Goal: Task Accomplishment & Management: Use online tool/utility

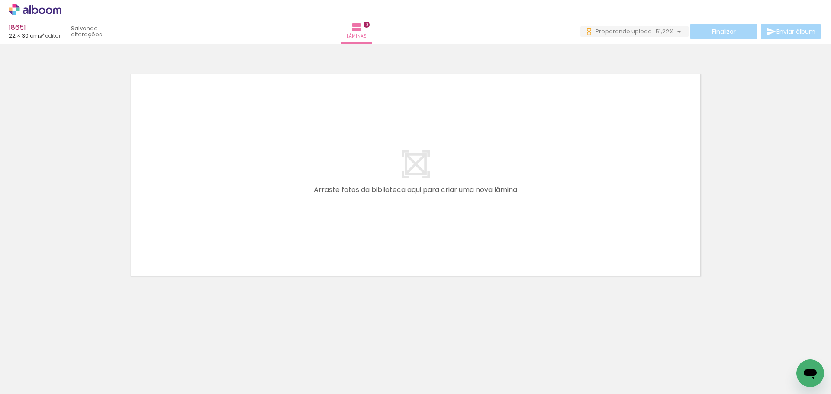
click at [773, 128] on div at bounding box center [415, 164] width 831 height 235
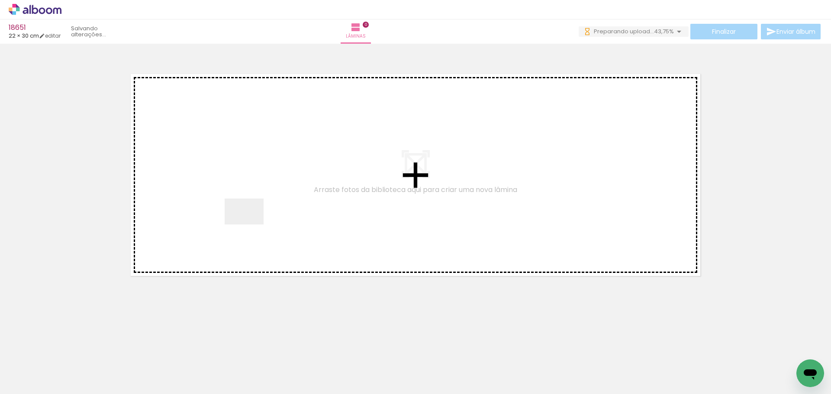
drag, startPoint x: 136, startPoint y: 366, endPoint x: 328, endPoint y: 158, distance: 282.8
click at [327, 158] on quentale-workspace at bounding box center [415, 197] width 831 height 394
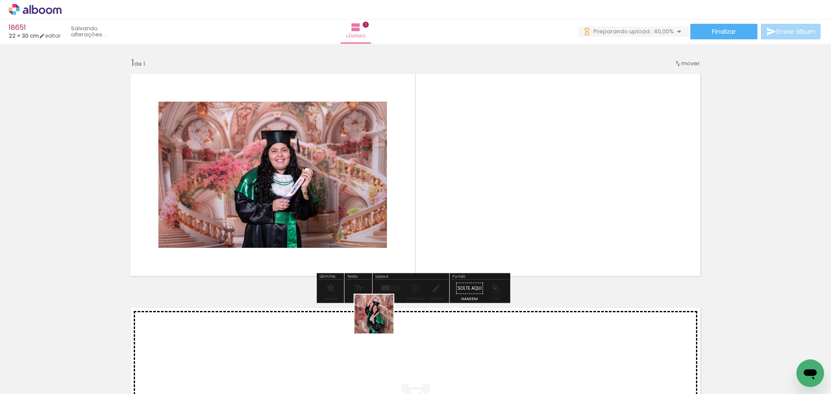
drag, startPoint x: 381, startPoint y: 321, endPoint x: 530, endPoint y: 185, distance: 201.7
click at [530, 185] on quentale-workspace at bounding box center [415, 197] width 831 height 394
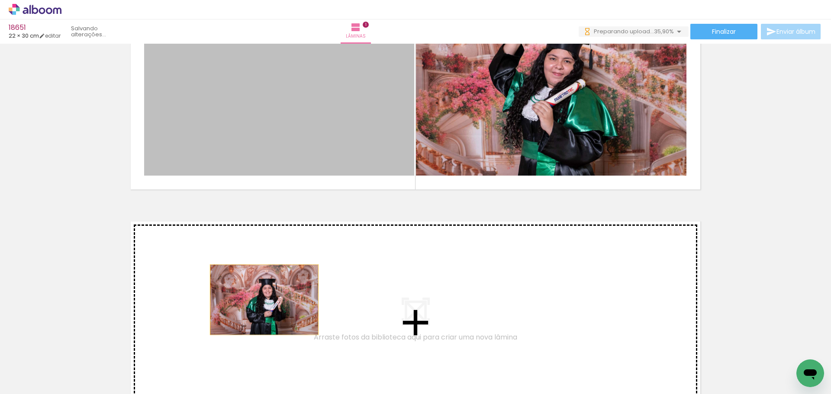
click at [262, 300] on div "Inserir lâmina 1 de 1" at bounding box center [415, 194] width 831 height 469
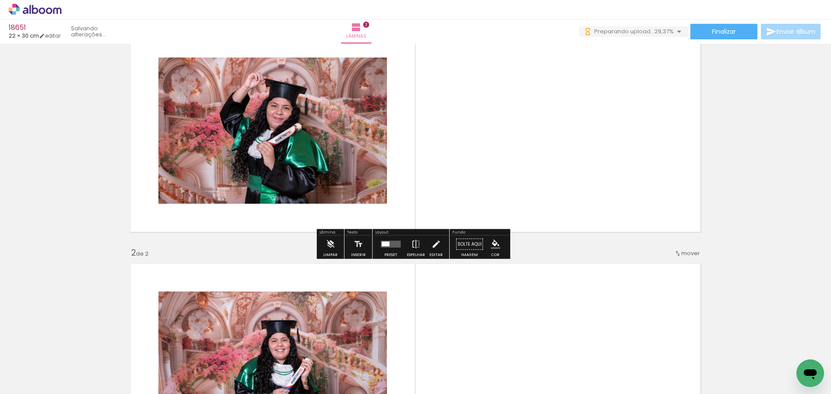
click at [393, 240] on div at bounding box center [390, 244] width 23 height 17
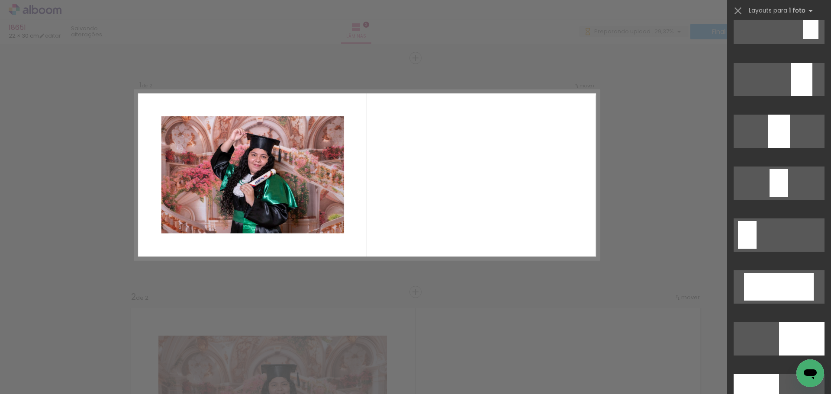
scroll to position [1856, 0]
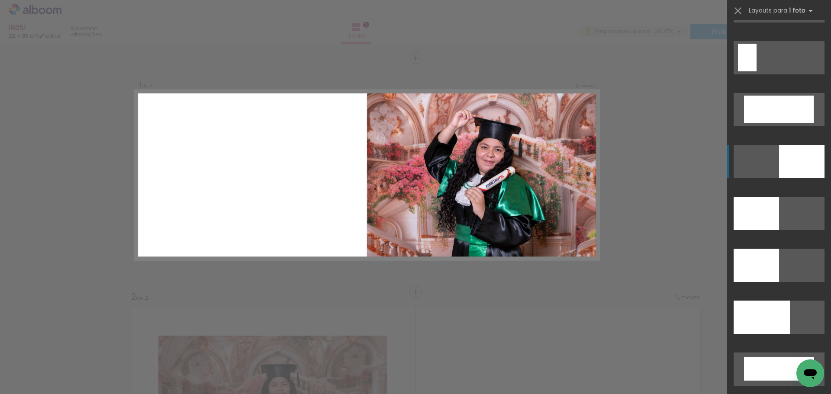
click at [807, 150] on div at bounding box center [801, 161] width 45 height 33
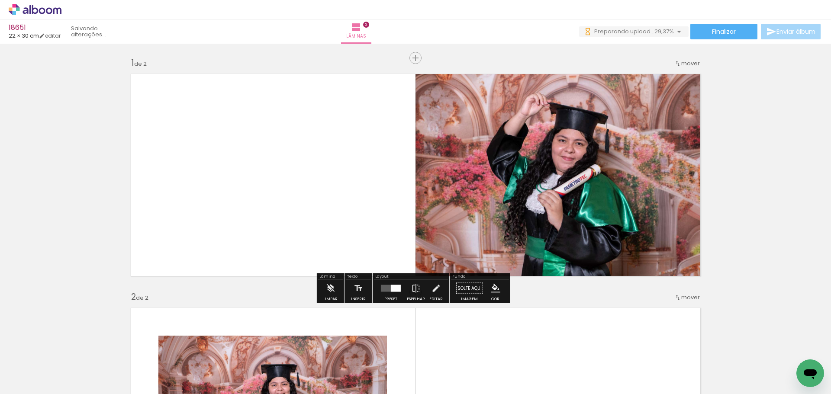
click at [807, 150] on div "Inserir lâmina 1 de 2 Inserir lâmina 2 de 2" at bounding box center [415, 398] width 831 height 703
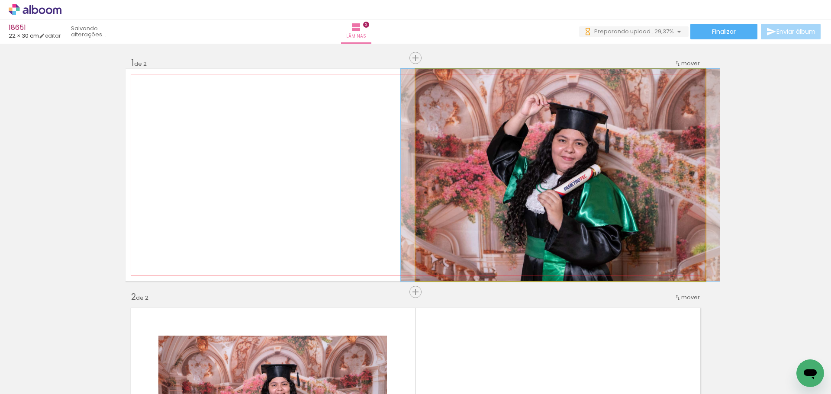
drag, startPoint x: 431, startPoint y: 78, endPoint x: 389, endPoint y: 97, distance: 46.5
type paper-slider "100"
click at [389, 97] on quentale-layouter at bounding box center [416, 175] width 580 height 213
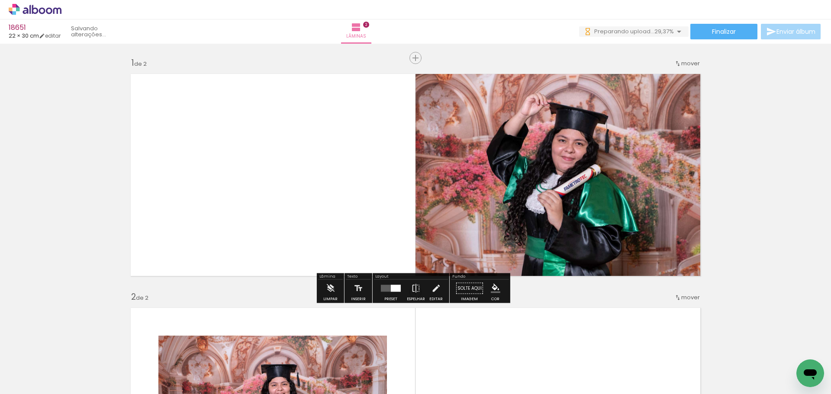
click at [784, 138] on div "Inserir lâmina 1 de 2 Inserir lâmina 2 de 2" at bounding box center [415, 398] width 831 height 703
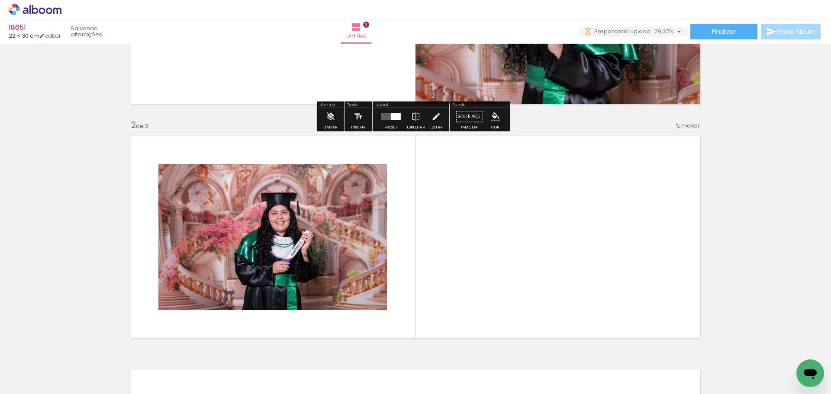
scroll to position [173, 0]
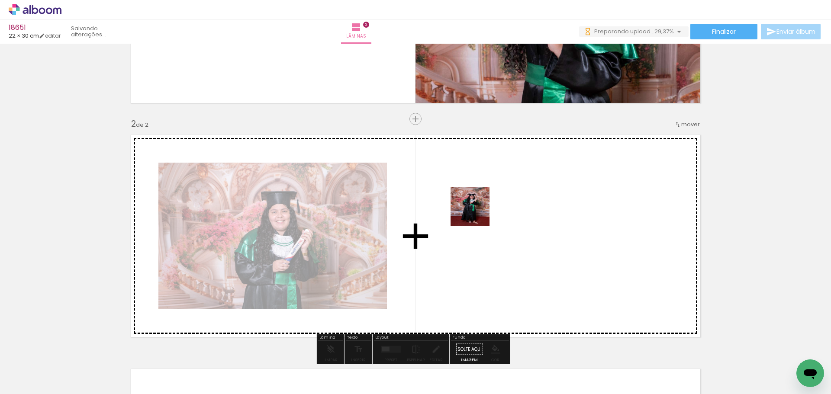
drag, startPoint x: 206, startPoint y: 356, endPoint x: 477, endPoint y: 213, distance: 306.6
click at [477, 213] on quentale-workspace at bounding box center [415, 197] width 831 height 394
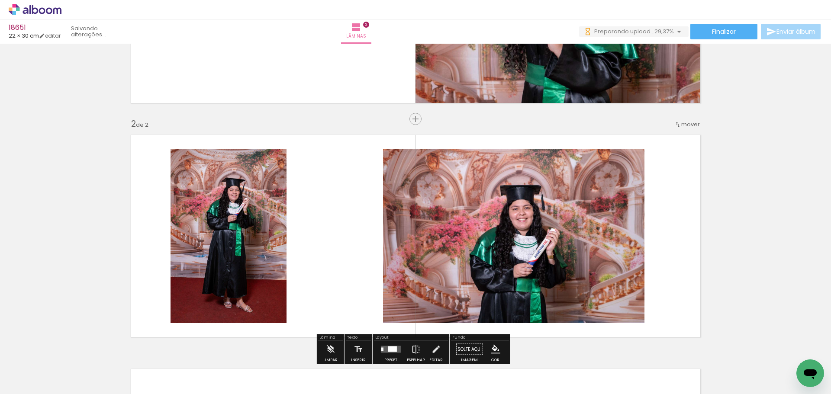
drag, startPoint x: 374, startPoint y: 323, endPoint x: 354, endPoint y: 214, distance: 110.6
click at [354, 214] on quentale-workspace at bounding box center [415, 197] width 831 height 394
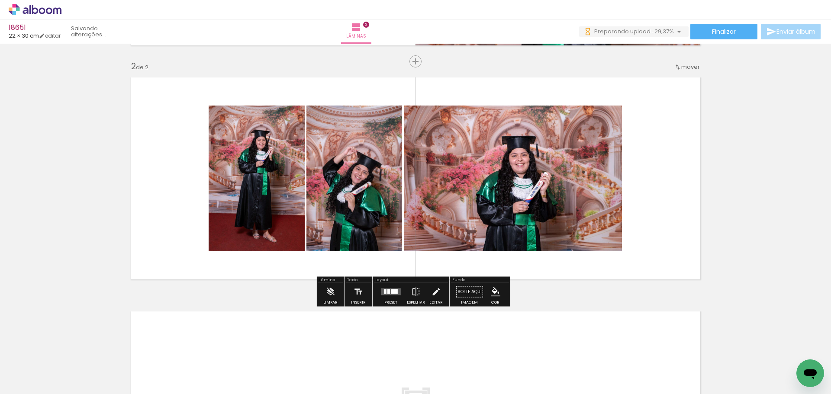
scroll to position [260, 0]
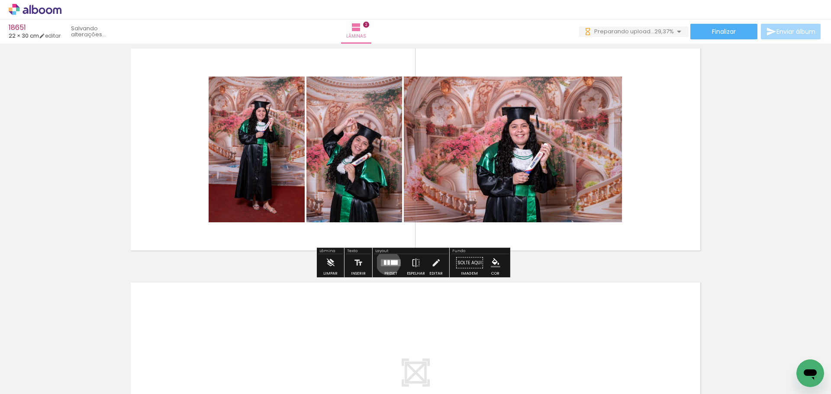
click at [387, 263] on div at bounding box center [388, 263] width 3 height 5
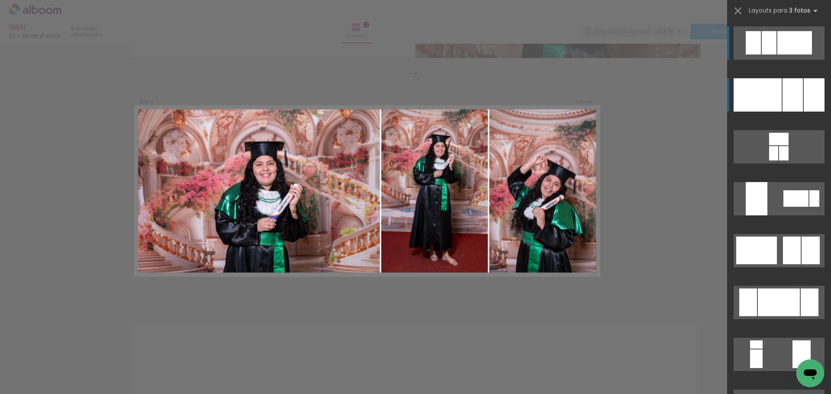
click at [804, 99] on div at bounding box center [814, 94] width 21 height 33
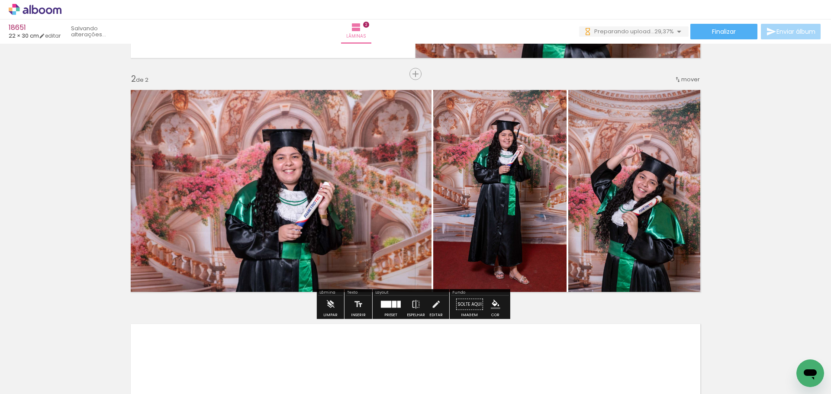
scroll to position [217, 0]
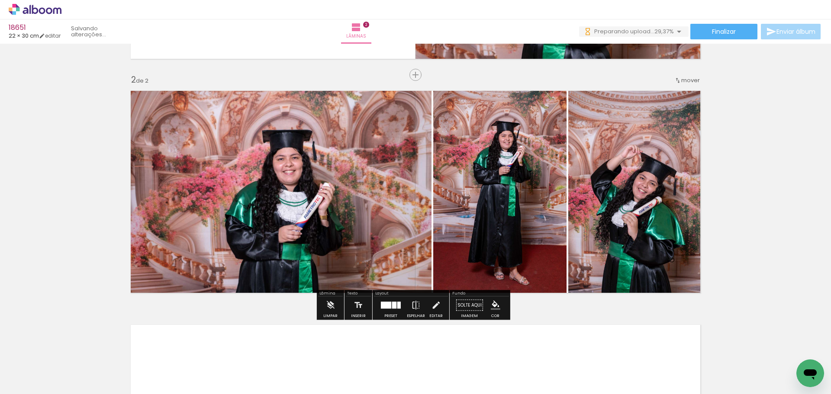
click at [800, 99] on div "Inserir lâmina 1 de 2 Inserir lâmina 2 de 2" at bounding box center [415, 180] width 831 height 703
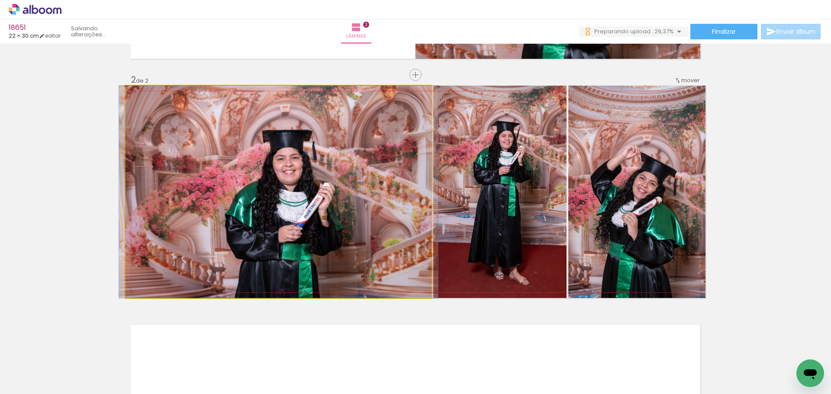
click at [391, 155] on quentale-photo at bounding box center [279, 192] width 306 height 213
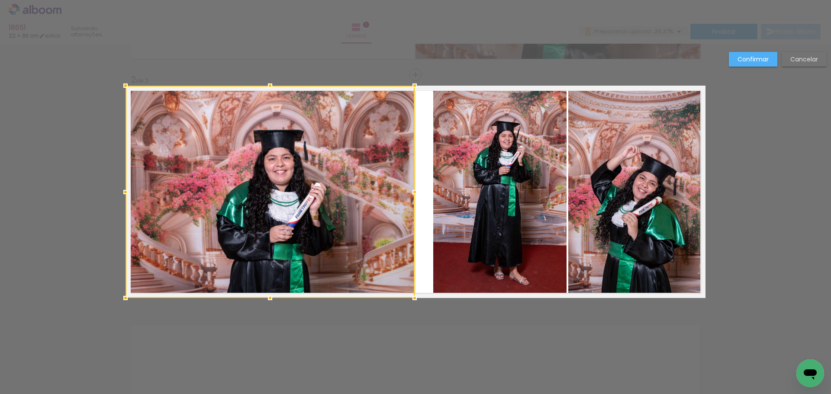
drag, startPoint x: 425, startPoint y: 191, endPoint x: 408, endPoint y: 187, distance: 17.4
click at [408, 187] on div at bounding box center [414, 192] width 17 height 17
click at [482, 178] on quentale-photo at bounding box center [499, 192] width 133 height 213
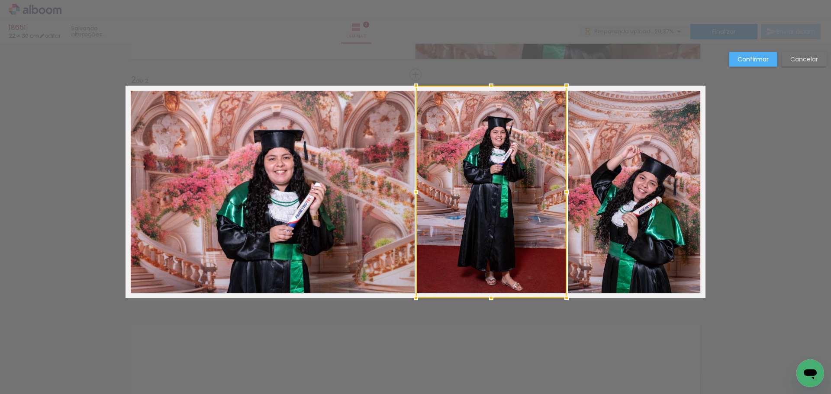
drag, startPoint x: 430, startPoint y: 192, endPoint x: 415, endPoint y: 189, distance: 15.4
click at [415, 189] on div at bounding box center [415, 192] width 17 height 17
click at [0, 0] on slot "Confirmar" at bounding box center [0, 0] width 0 height 0
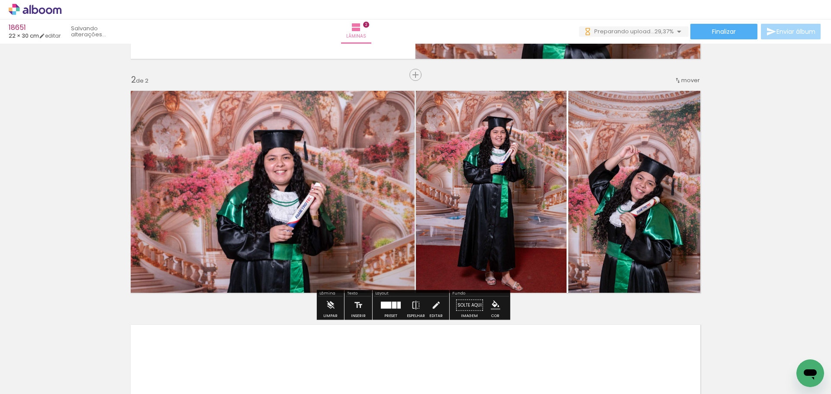
click at [739, 161] on div "Inserir lâmina 1 de 2 Inserir lâmina 2 de 2" at bounding box center [415, 180] width 831 height 703
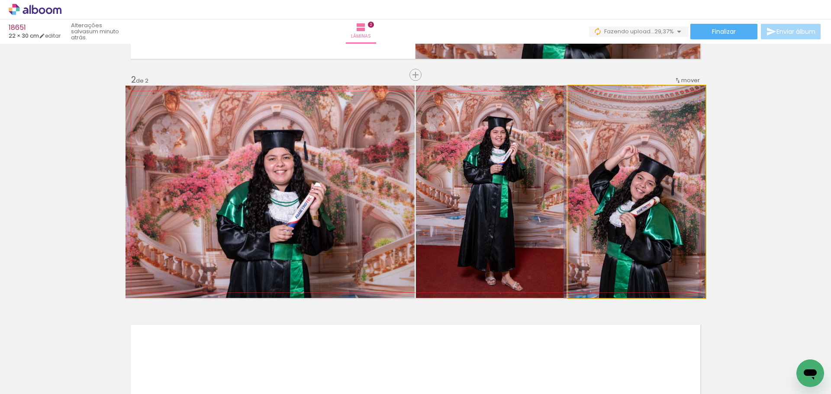
drag, startPoint x: 626, startPoint y: 207, endPoint x: 493, endPoint y: 171, distance: 138.2
click at [0, 0] on slot at bounding box center [0, 0] width 0 height 0
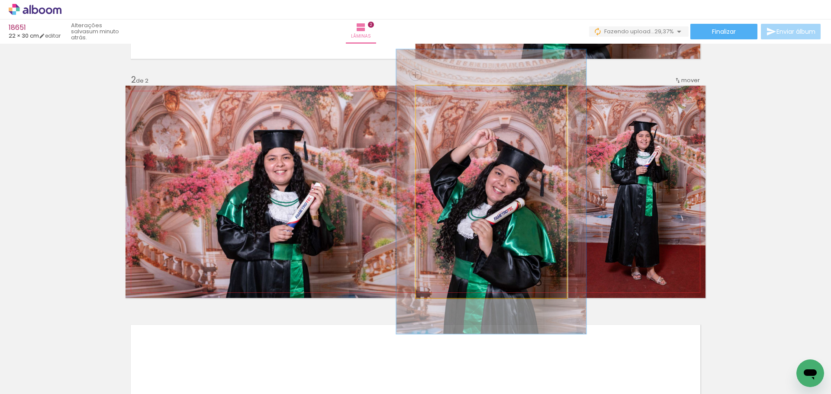
drag, startPoint x: 434, startPoint y: 92, endPoint x: 443, endPoint y: 94, distance: 9.3
click at [442, 93] on div at bounding box center [444, 95] width 14 height 14
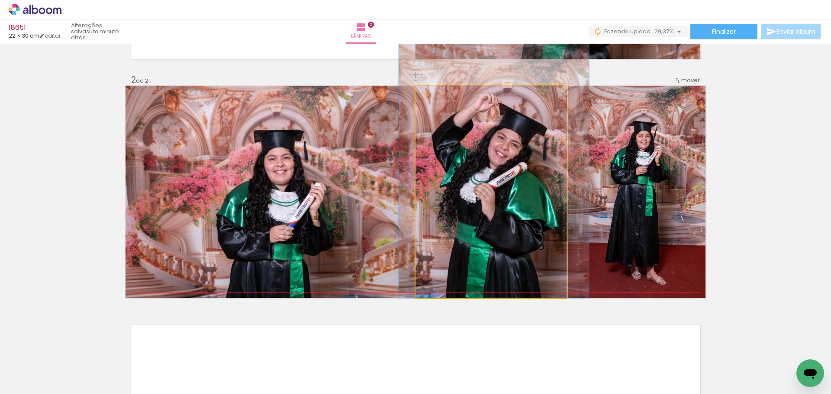
drag, startPoint x: 503, startPoint y: 166, endPoint x: 506, endPoint y: 128, distance: 38.2
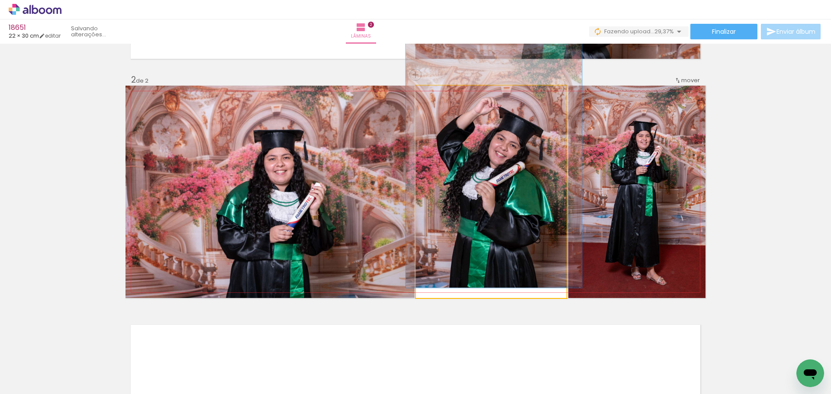
type paper-slider "117"
click at [442, 94] on div at bounding box center [442, 95] width 14 height 14
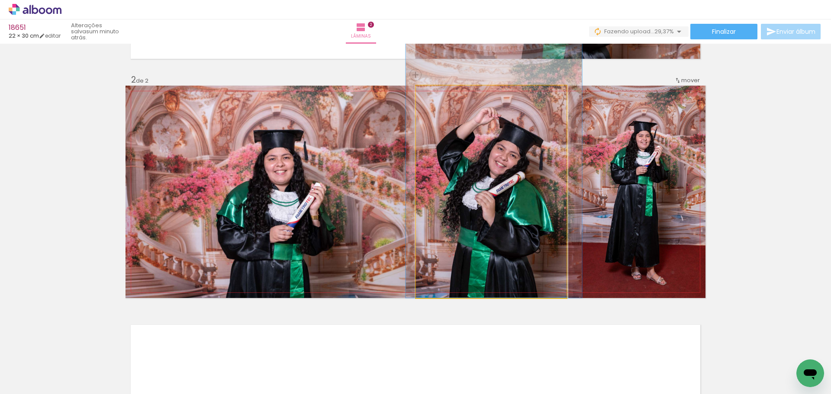
drag, startPoint x: 484, startPoint y: 167, endPoint x: 484, endPoint y: 171, distance: 4.8
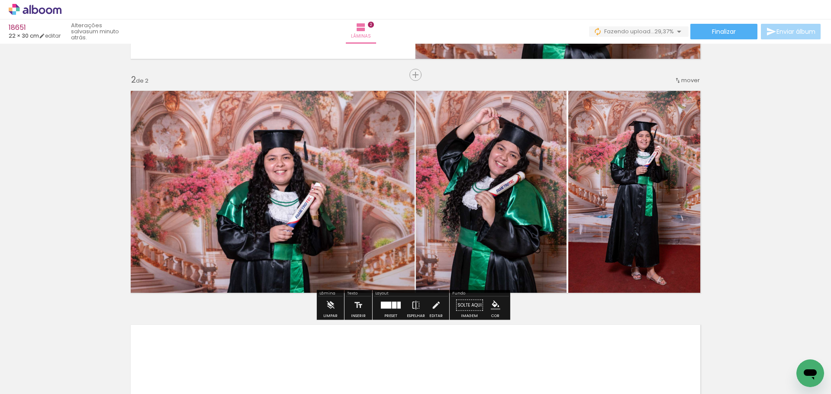
click at [725, 177] on div "Inserir lâmina 1 de 2 Inserir lâmina 2 de 2" at bounding box center [415, 180] width 831 height 703
click at [758, 184] on div "Inserir lâmina 1 de 2 Inserir lâmina 2 de 2" at bounding box center [415, 180] width 831 height 703
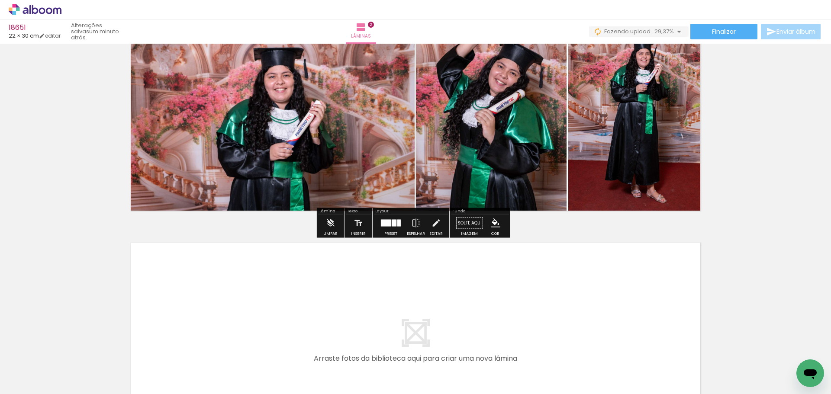
scroll to position [391, 0]
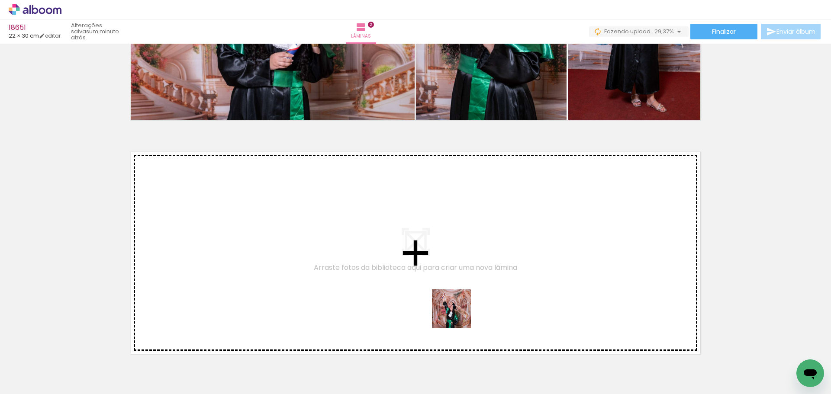
drag, startPoint x: 458, startPoint y: 316, endPoint x: 336, endPoint y: 255, distance: 136.3
click at [336, 255] on quentale-workspace at bounding box center [415, 197] width 831 height 394
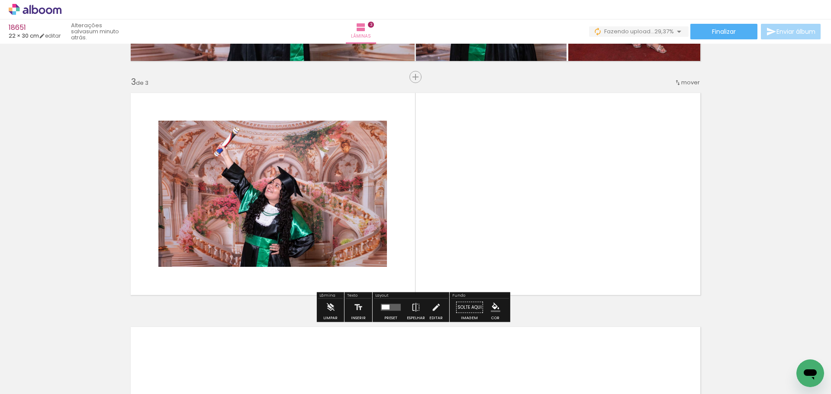
scroll to position [452, 0]
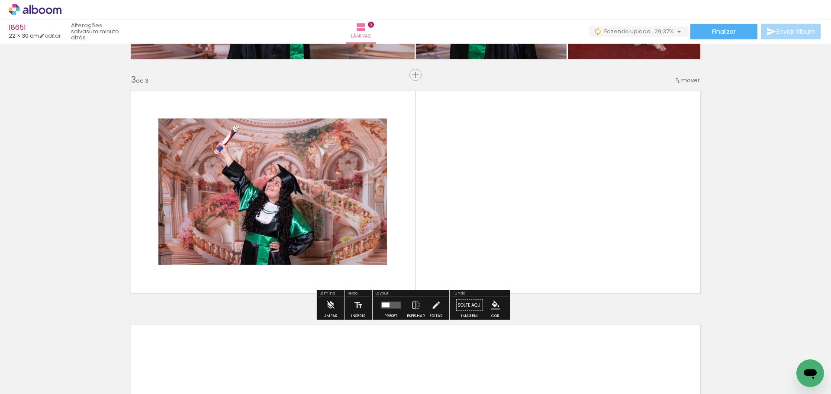
drag, startPoint x: 629, startPoint y: 244, endPoint x: 625, endPoint y: 210, distance: 34.4
click at [628, 216] on quentale-workspace at bounding box center [415, 197] width 831 height 394
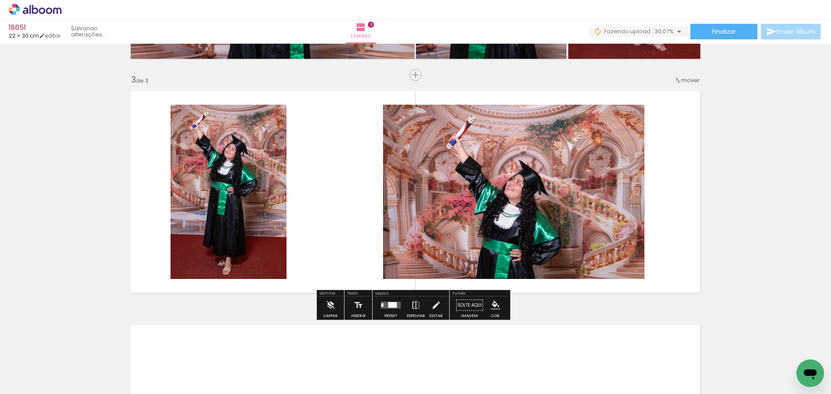
click at [397, 306] on quentale-layouter at bounding box center [391, 305] width 20 height 7
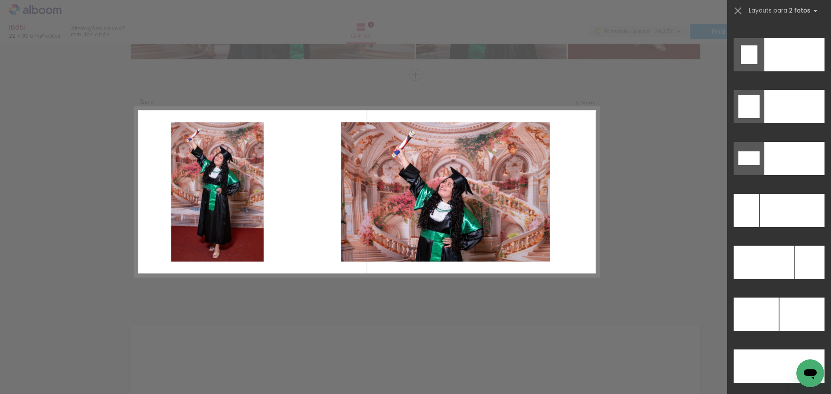
scroll to position [3811, 0]
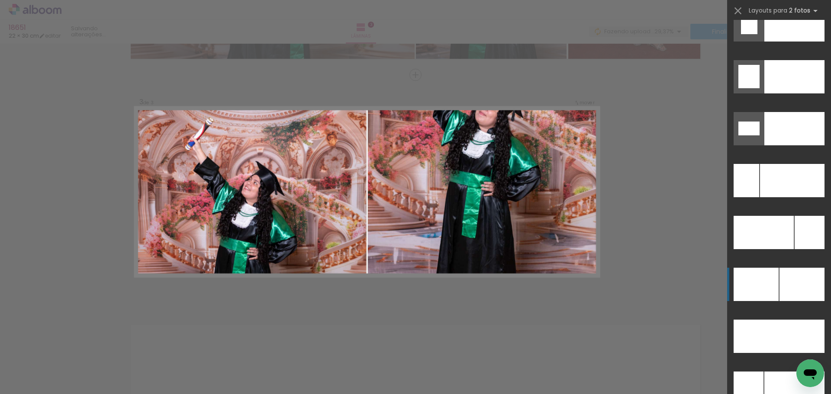
click at [784, 285] on div at bounding box center [802, 284] width 45 height 33
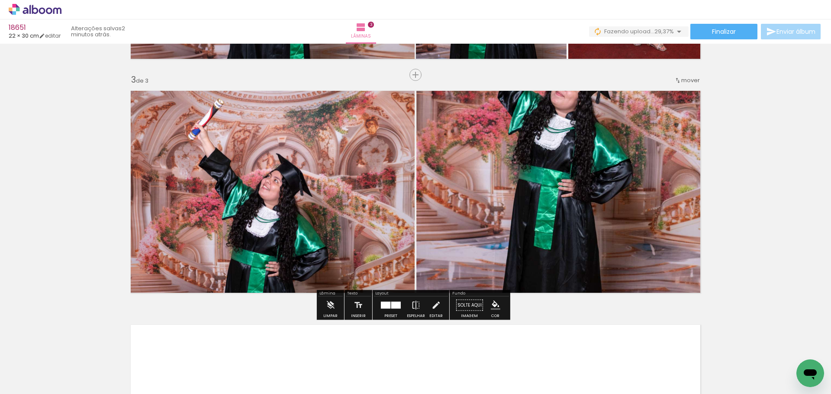
click at [784, 222] on div "Inserir lâmina 1 de 3 Inserir lâmina 2 de 3 Inserir lâmina 3 de 3" at bounding box center [415, 63] width 831 height 937
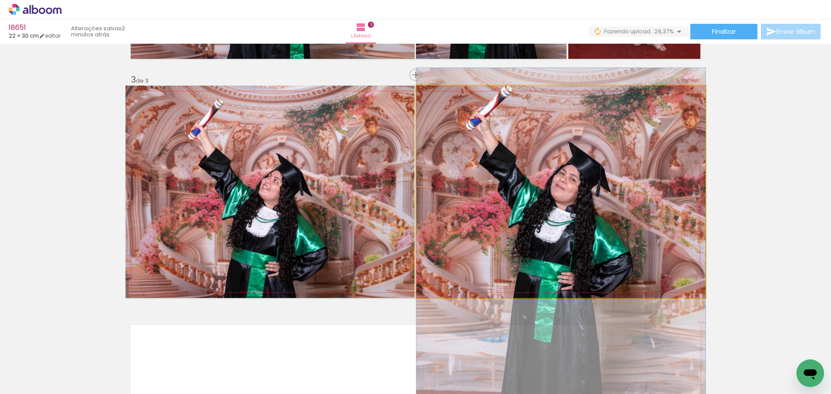
drag, startPoint x: 628, startPoint y: 114, endPoint x: 630, endPoint y: 207, distance: 93.1
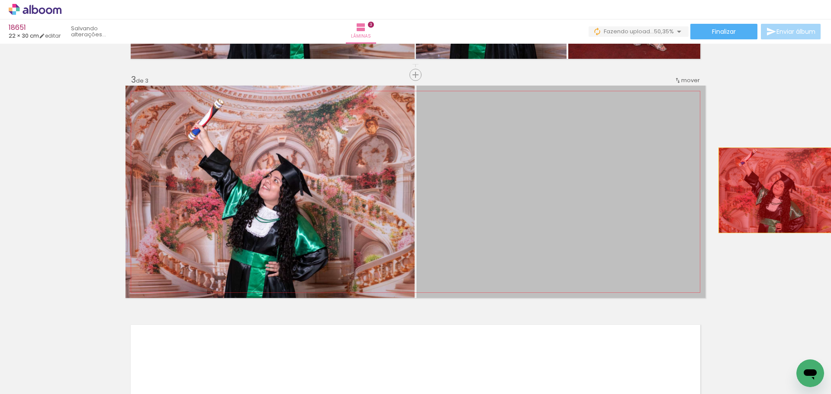
drag, startPoint x: 743, startPoint y: 181, endPoint x: 774, endPoint y: 190, distance: 32.7
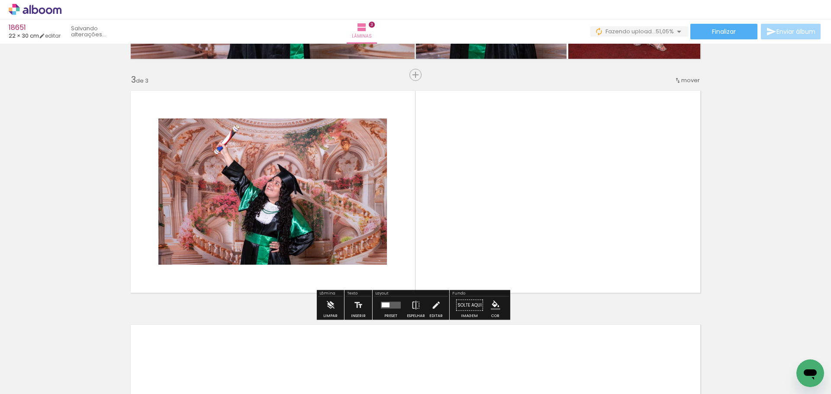
drag, startPoint x: 640, startPoint y: 267, endPoint x: 632, endPoint y: 260, distance: 11.4
click at [632, 261] on quentale-workspace at bounding box center [415, 197] width 831 height 394
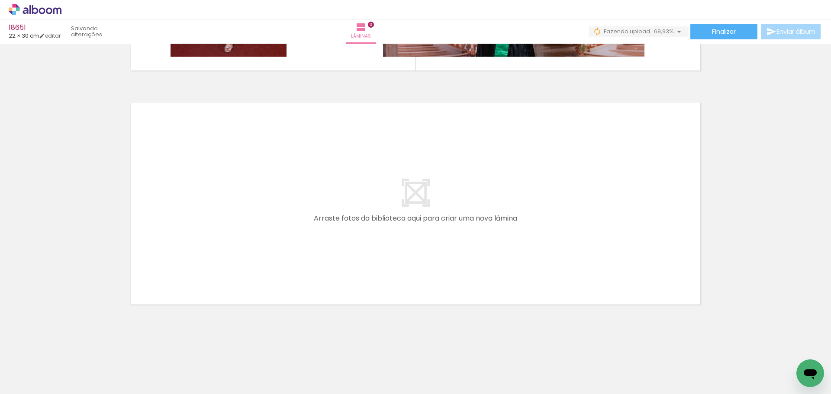
scroll to position [0, 1082]
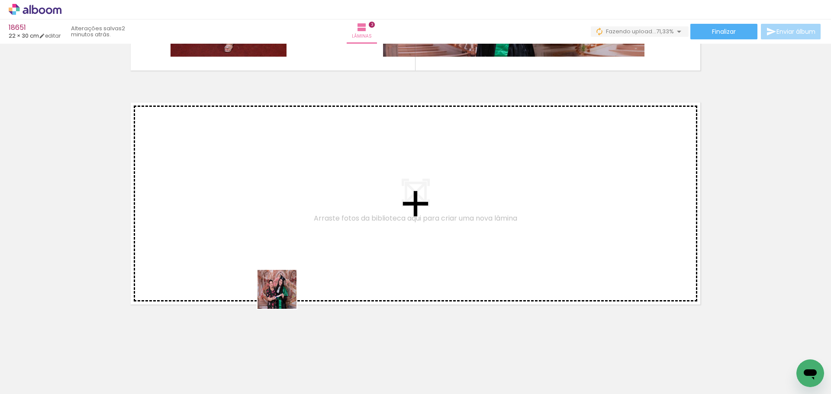
drag, startPoint x: 269, startPoint y: 358, endPoint x: 385, endPoint y: 308, distance: 125.9
click at [307, 195] on quentale-workspace at bounding box center [415, 197] width 831 height 394
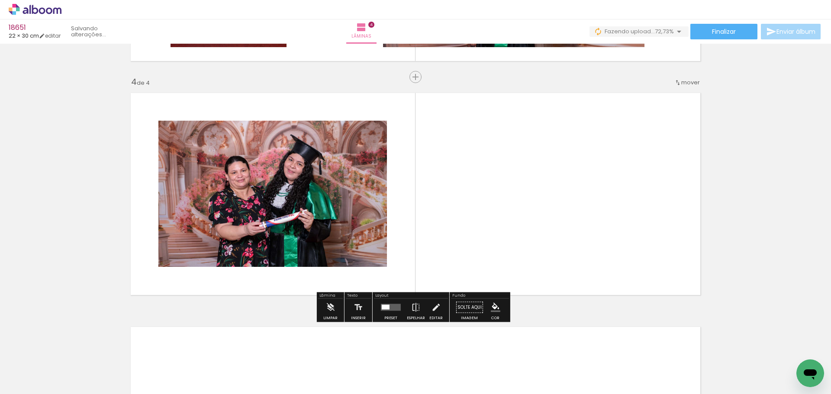
scroll to position [686, 0]
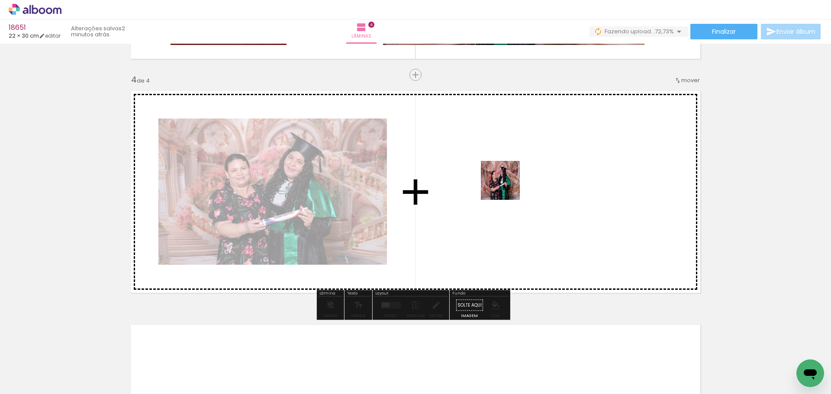
drag, startPoint x: 498, startPoint y: 203, endPoint x: 514, endPoint y: 173, distance: 34.5
click at [514, 173] on quentale-workspace at bounding box center [415, 197] width 831 height 394
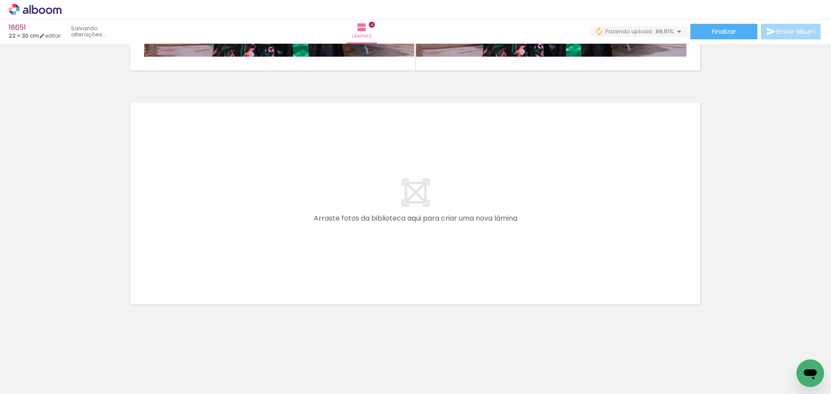
scroll to position [0, 496]
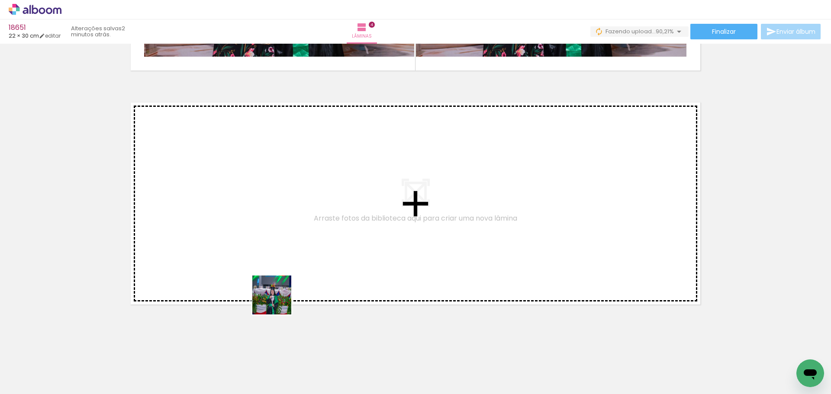
drag, startPoint x: 282, startPoint y: 349, endPoint x: 270, endPoint y: 260, distance: 90.0
click at [270, 260] on quentale-workspace at bounding box center [415, 197] width 831 height 394
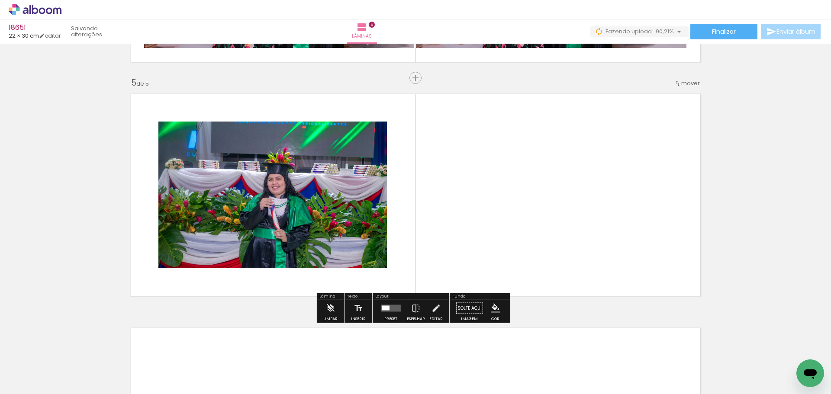
scroll to position [920, 0]
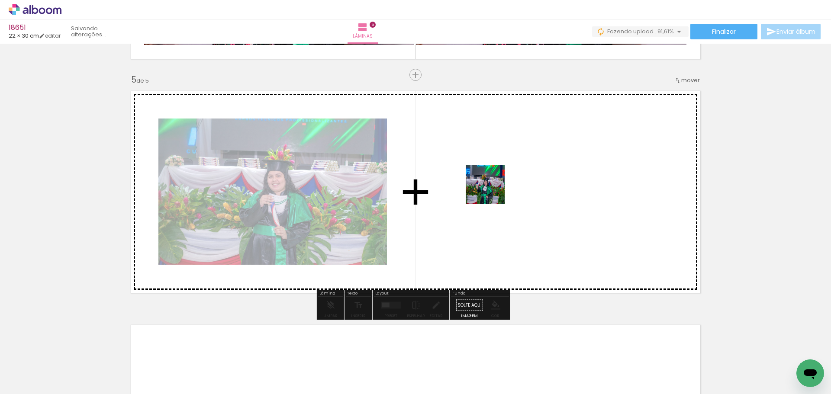
drag, startPoint x: 492, startPoint y: 191, endPoint x: 496, endPoint y: 176, distance: 15.6
click at [496, 176] on quentale-workspace at bounding box center [415, 197] width 831 height 394
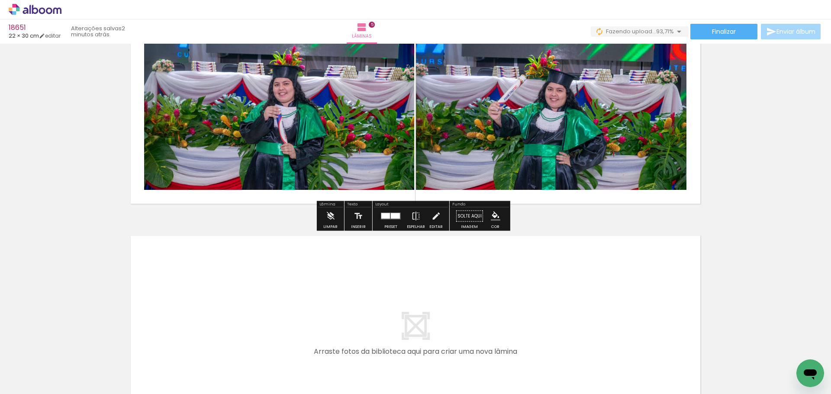
scroll to position [1093, 0]
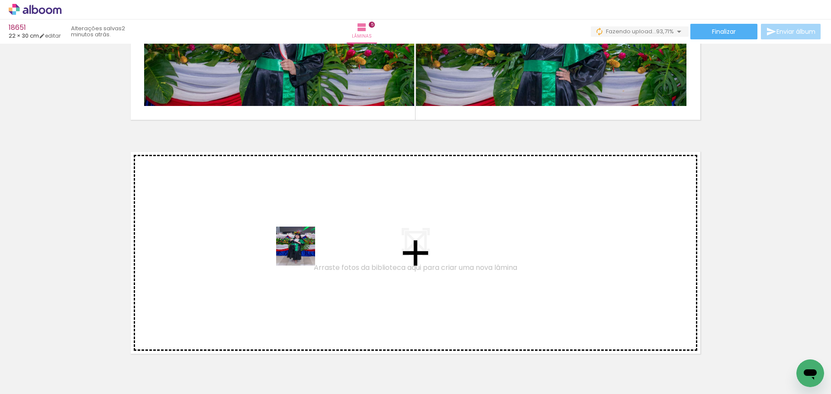
drag, startPoint x: 309, startPoint y: 266, endPoint x: 420, endPoint y: 363, distance: 147.6
click at [298, 246] on quentale-workspace at bounding box center [415, 197] width 831 height 394
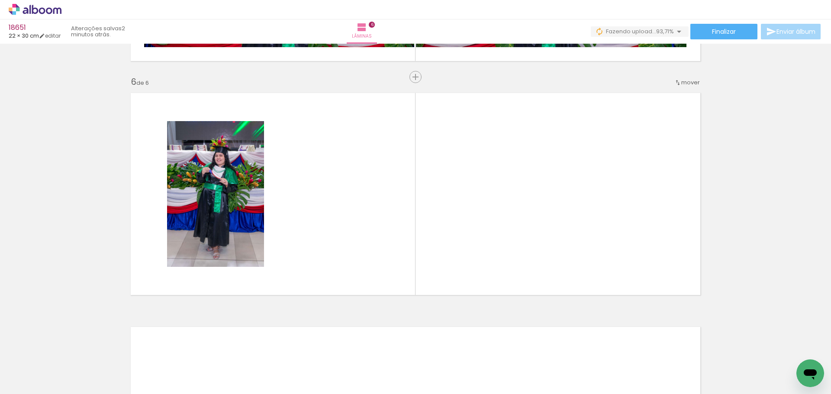
scroll to position [1154, 0]
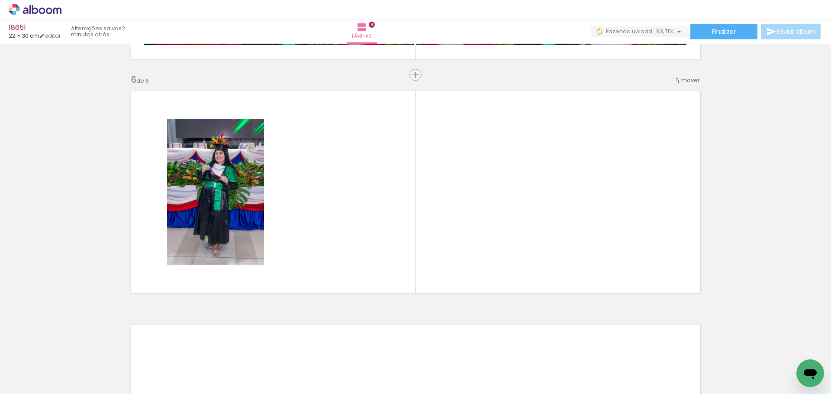
drag, startPoint x: 481, startPoint y: 203, endPoint x: 455, endPoint y: 178, distance: 35.8
click at [455, 178] on quentale-workspace at bounding box center [415, 197] width 831 height 394
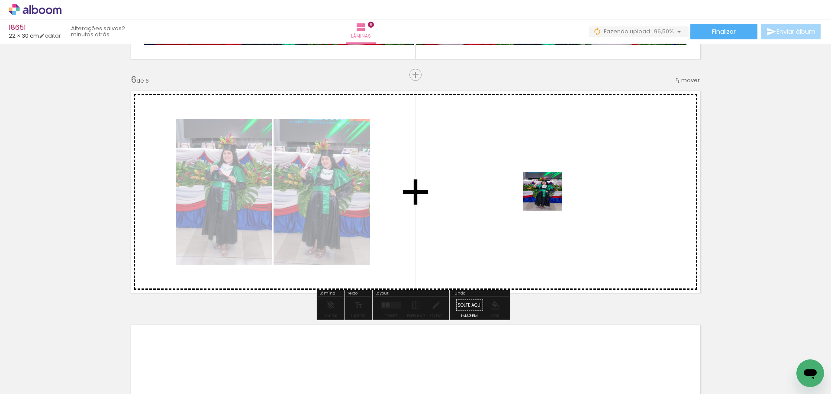
drag, startPoint x: 567, startPoint y: 355, endPoint x: 548, endPoint y: 194, distance: 162.6
click at [548, 194] on quentale-workspace at bounding box center [415, 197] width 831 height 394
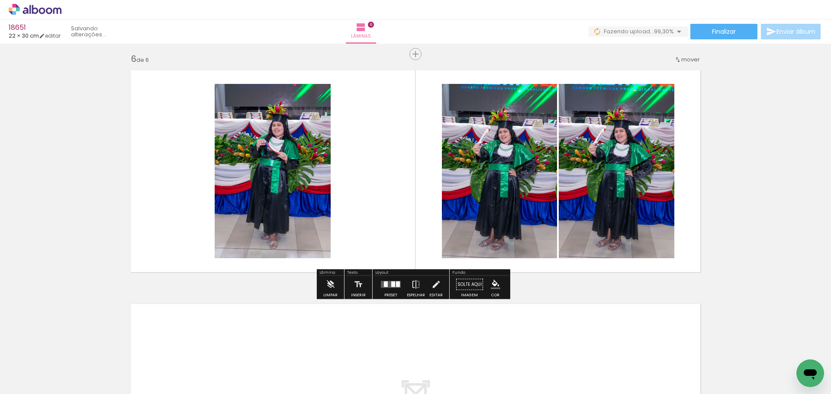
scroll to position [1198, 0]
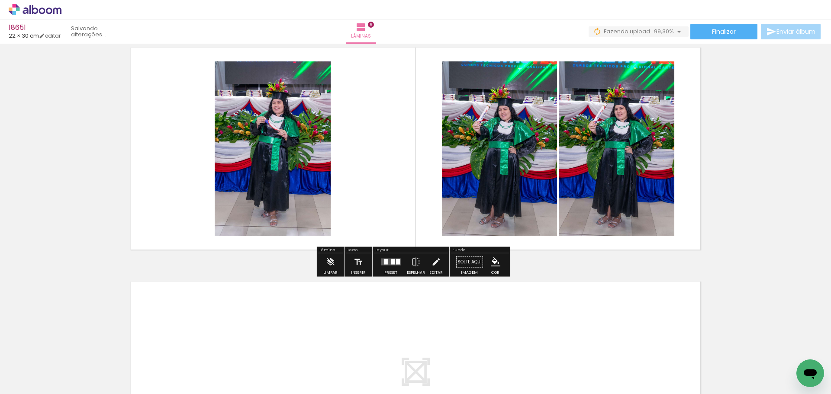
click at [381, 265] on quentale-layouter at bounding box center [391, 262] width 20 height 7
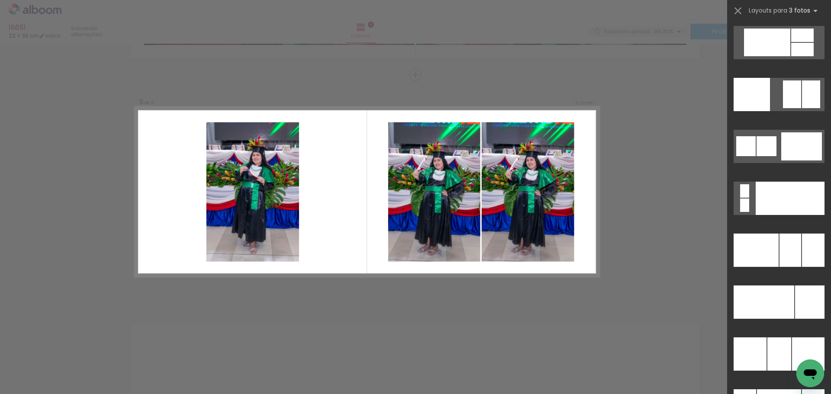
scroll to position [8330, 0]
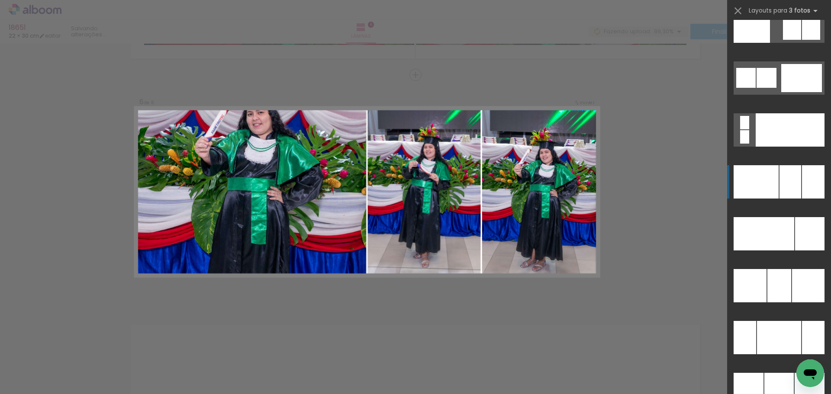
click at [780, 179] on div at bounding box center [791, 181] width 22 height 33
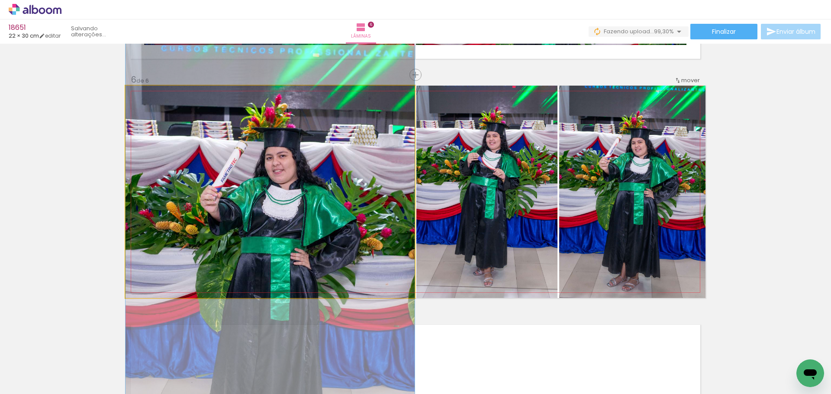
drag, startPoint x: 347, startPoint y: 132, endPoint x: 349, endPoint y: 196, distance: 63.2
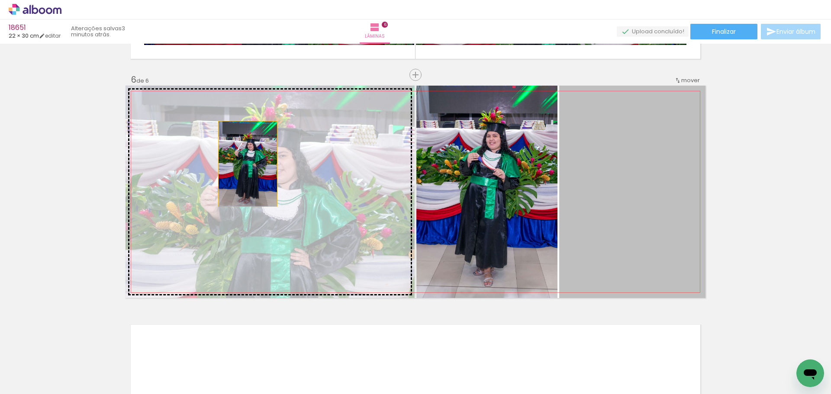
drag, startPoint x: 603, startPoint y: 163, endPoint x: 245, endPoint y: 164, distance: 358.5
click at [0, 0] on slot at bounding box center [0, 0] width 0 height 0
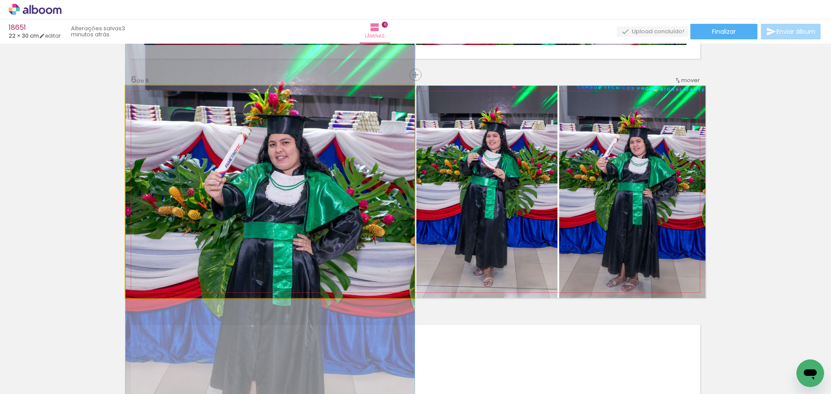
drag, startPoint x: 268, startPoint y: 133, endPoint x: 272, endPoint y: 181, distance: 48.7
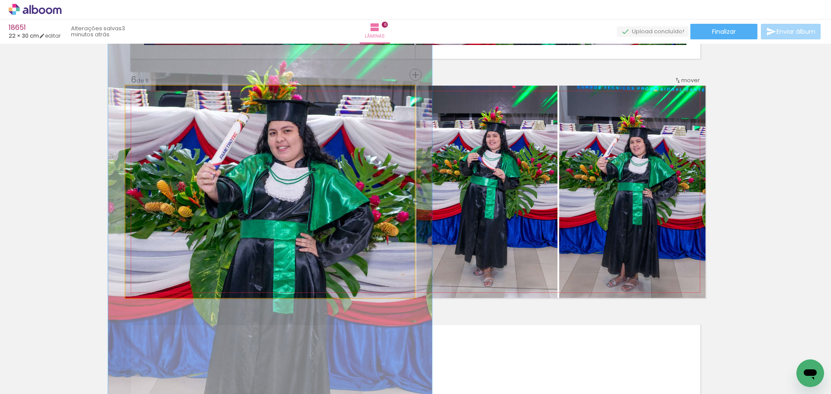
drag, startPoint x: 149, startPoint y: 94, endPoint x: 153, endPoint y: 101, distance: 7.9
type paper-slider "113"
click at [153, 101] on div at bounding box center [149, 95] width 14 height 14
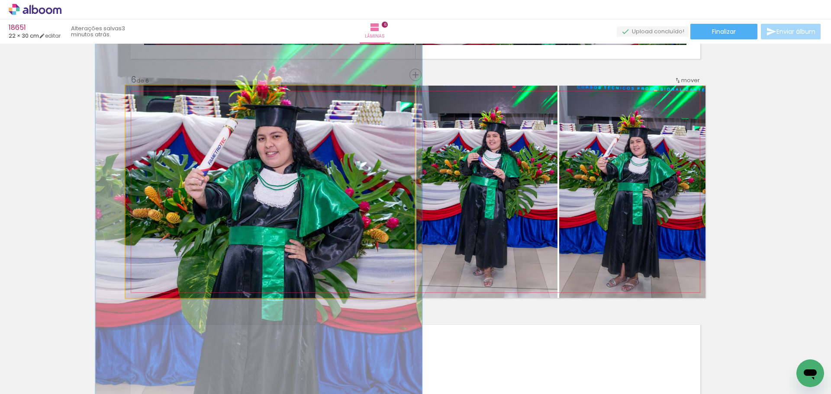
drag, startPoint x: 297, startPoint y: 136, endPoint x: 286, endPoint y: 142, distance: 13.0
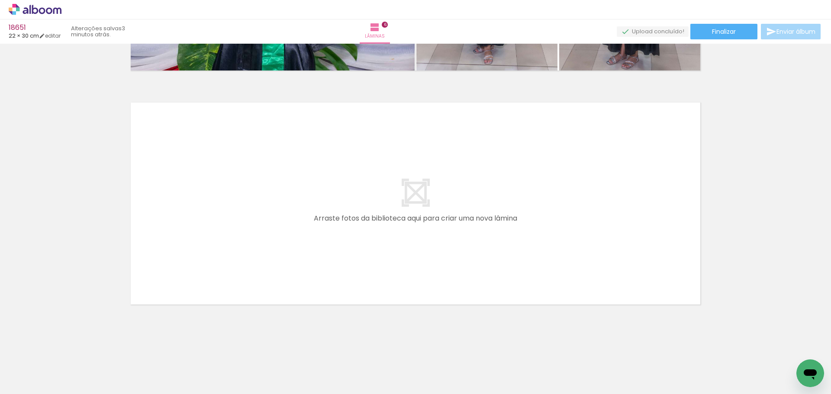
scroll to position [0, 1288]
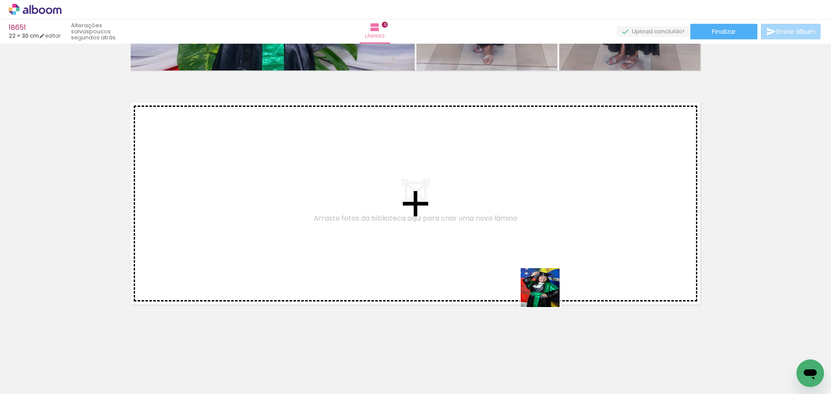
drag, startPoint x: 547, startPoint y: 294, endPoint x: 541, endPoint y: 194, distance: 101.0
click at [541, 194] on quentale-workspace at bounding box center [415, 197] width 831 height 394
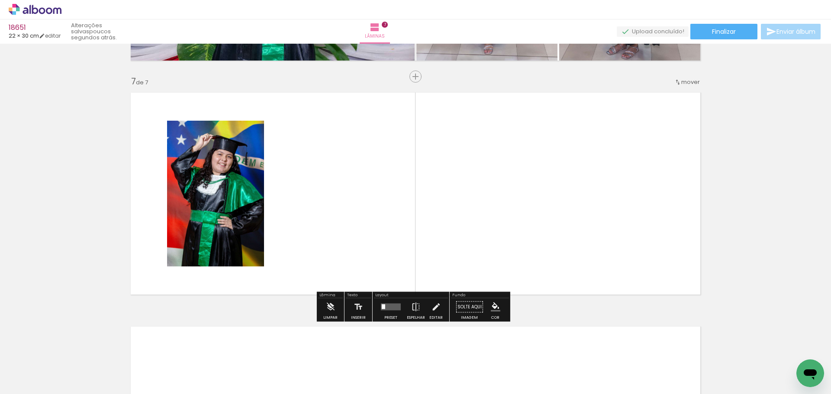
scroll to position [1388, 0]
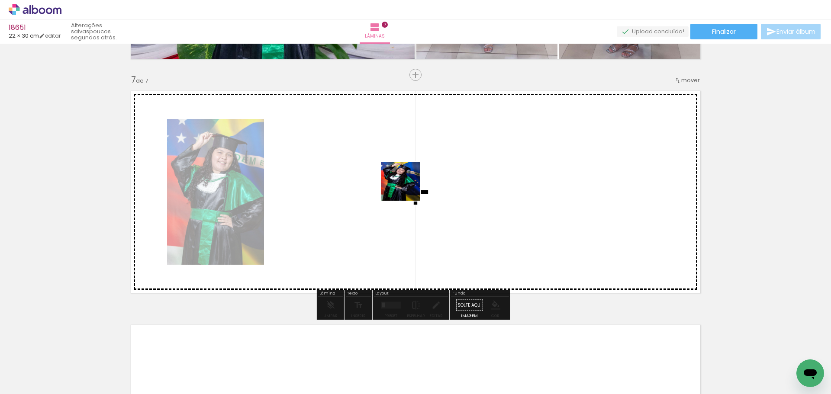
drag, startPoint x: 446, startPoint y: 368, endPoint x: 407, endPoint y: 188, distance: 184.7
click at [407, 188] on quentale-workspace at bounding box center [415, 197] width 831 height 394
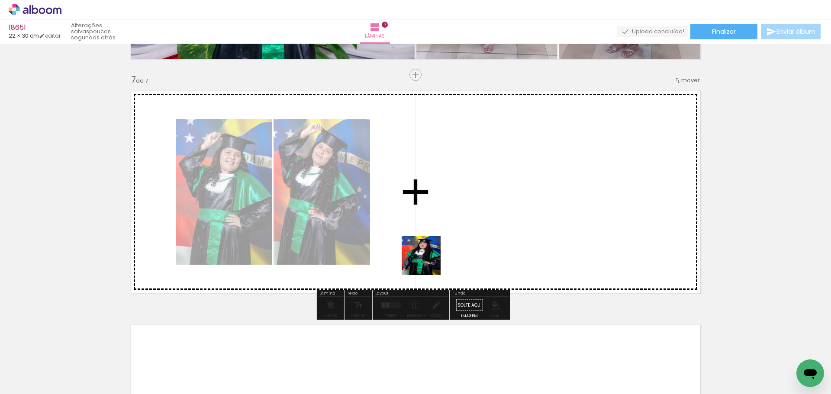
drag, startPoint x: 428, startPoint y: 262, endPoint x: 515, endPoint y: 122, distance: 165.1
click at [515, 122] on quentale-workspace at bounding box center [415, 197] width 831 height 394
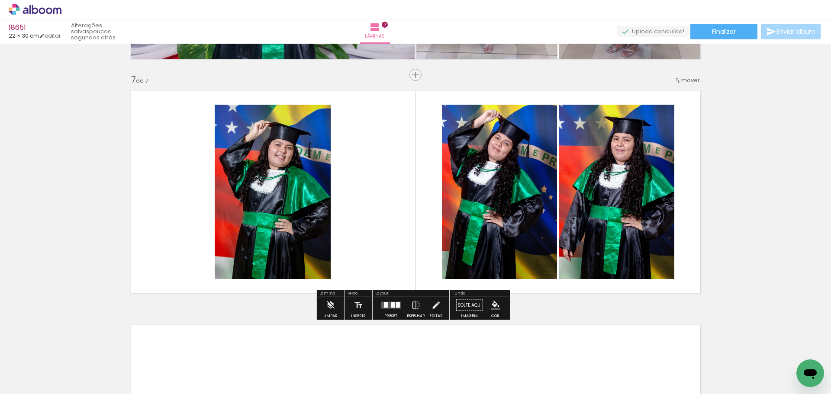
click at [386, 304] on quentale-layouter at bounding box center [391, 305] width 20 height 7
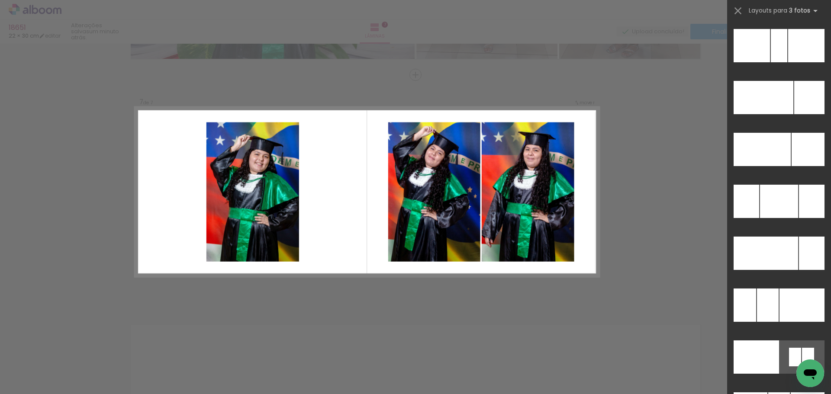
scroll to position [8767, 0]
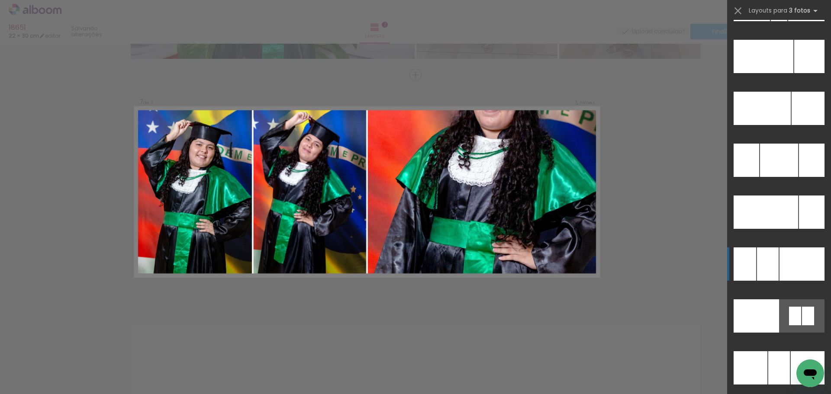
click at [785, 269] on div at bounding box center [802, 264] width 45 height 33
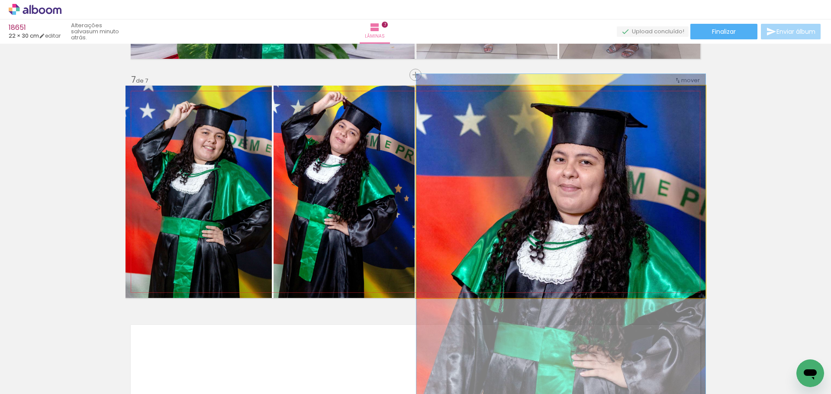
drag, startPoint x: 569, startPoint y: 131, endPoint x: 566, endPoint y: 230, distance: 99.2
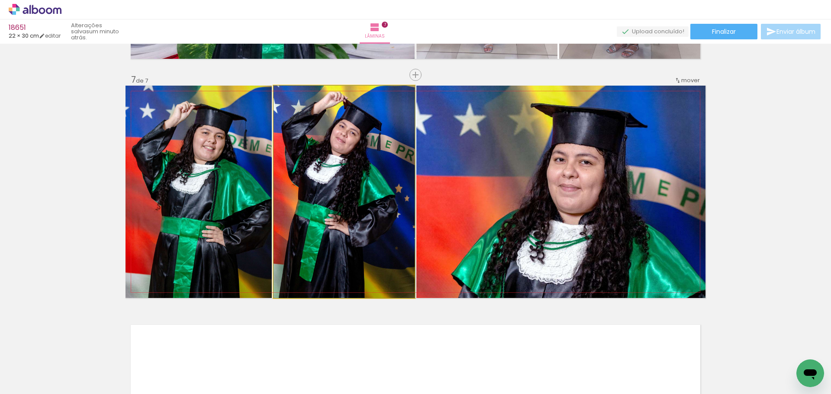
drag, startPoint x: 355, startPoint y: 172, endPoint x: 365, endPoint y: 198, distance: 27.7
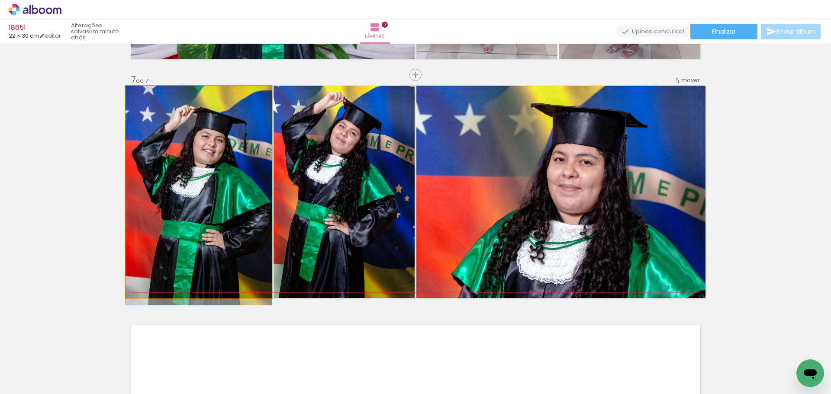
drag, startPoint x: 226, startPoint y: 157, endPoint x: 226, endPoint y: 167, distance: 10.0
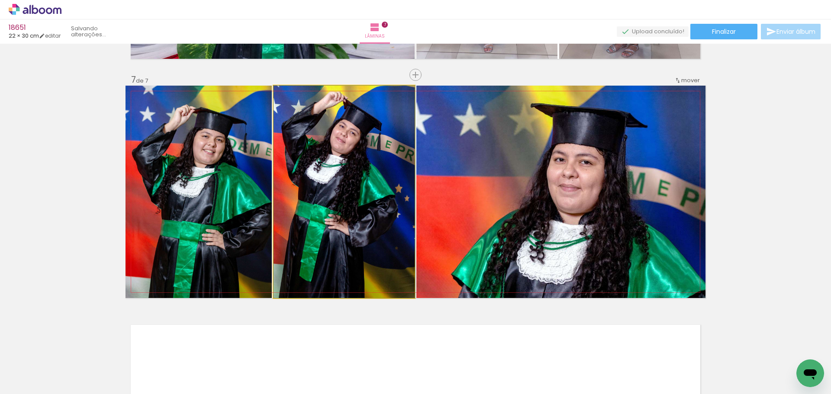
click at [381, 165] on quentale-photo at bounding box center [344, 192] width 141 height 213
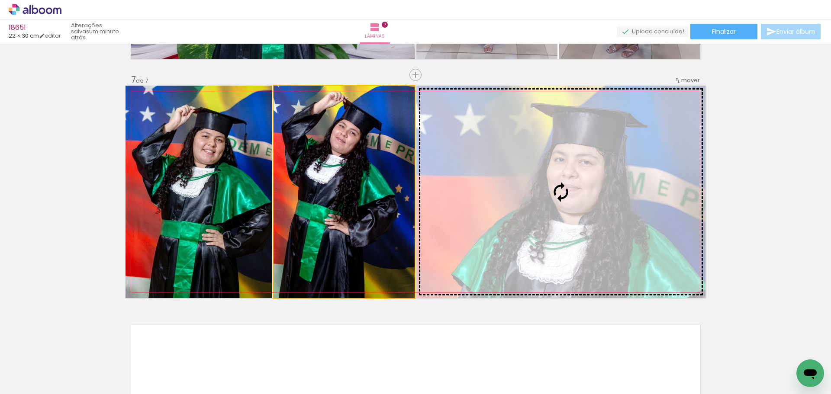
drag, startPoint x: 471, startPoint y: 190, endPoint x: 574, endPoint y: 190, distance: 103.0
click at [0, 0] on slot at bounding box center [0, 0] width 0 height 0
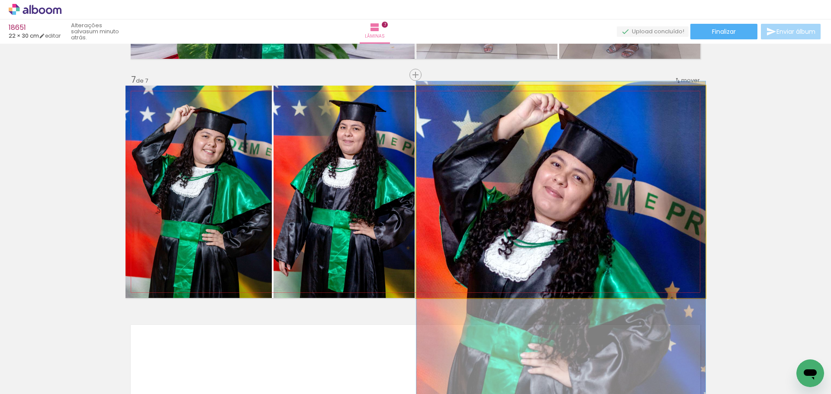
drag, startPoint x: 619, startPoint y: 139, endPoint x: 624, endPoint y: 245, distance: 105.8
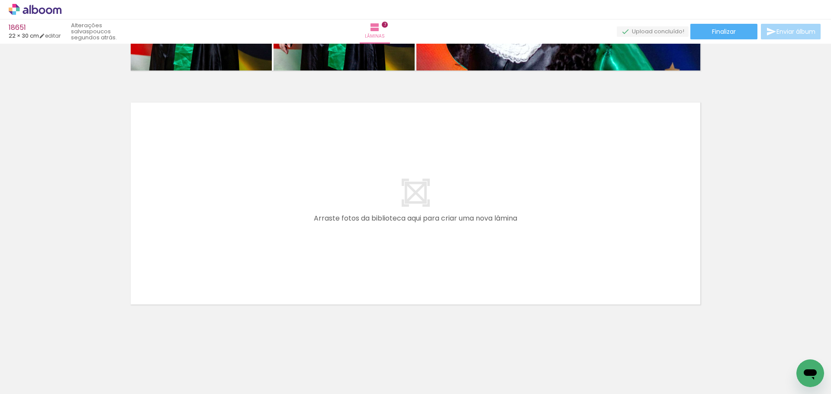
scroll to position [0, 1756]
click at [389, 258] on quentale-layouter at bounding box center [416, 203] width 580 height 213
click at [185, 368] on div at bounding box center [173, 365] width 43 height 29
drag, startPoint x: 199, startPoint y: 331, endPoint x: 272, endPoint y: 213, distance: 138.6
click at [272, 213] on quentale-workspace at bounding box center [415, 197] width 831 height 394
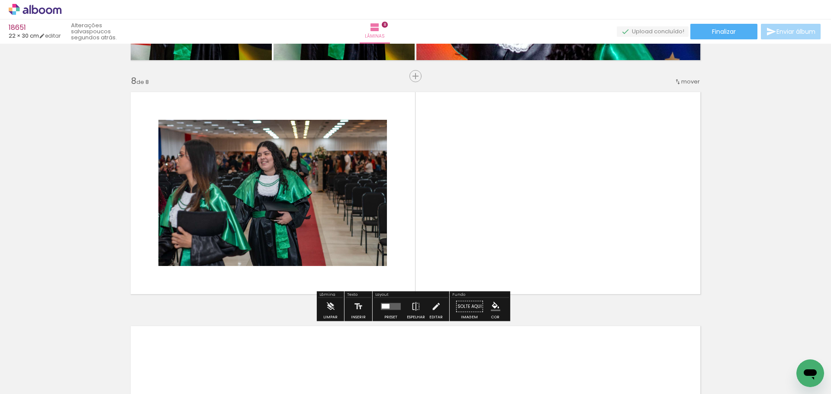
scroll to position [1623, 0]
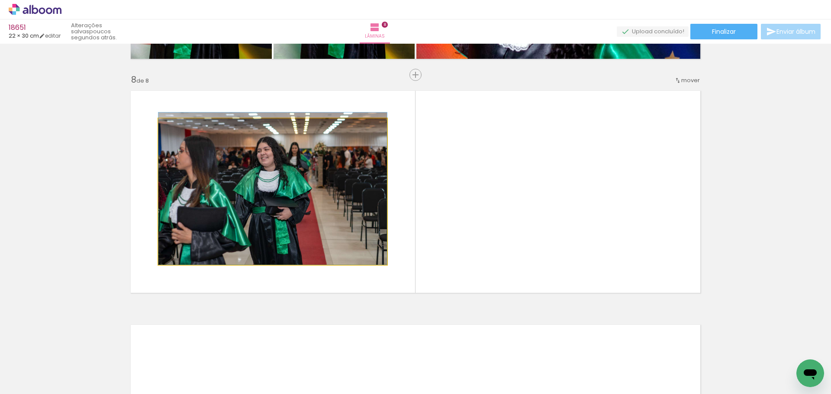
drag, startPoint x: 260, startPoint y: 202, endPoint x: 36, endPoint y: 158, distance: 227.8
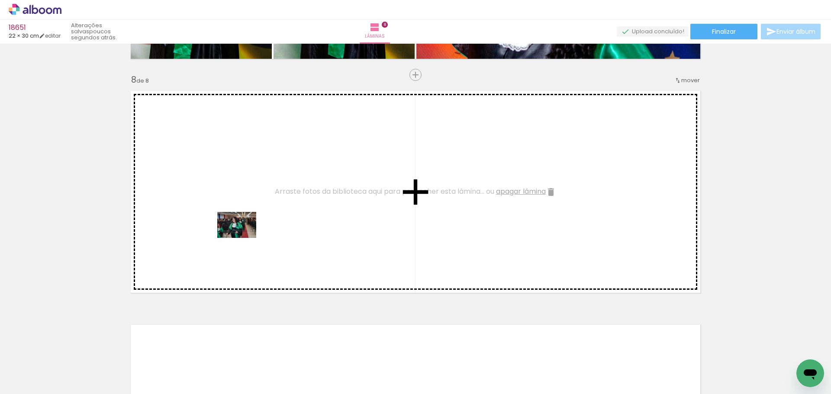
drag, startPoint x: 250, startPoint y: 344, endPoint x: 243, endPoint y: 226, distance: 118.8
click at [243, 226] on quentale-workspace at bounding box center [415, 197] width 831 height 394
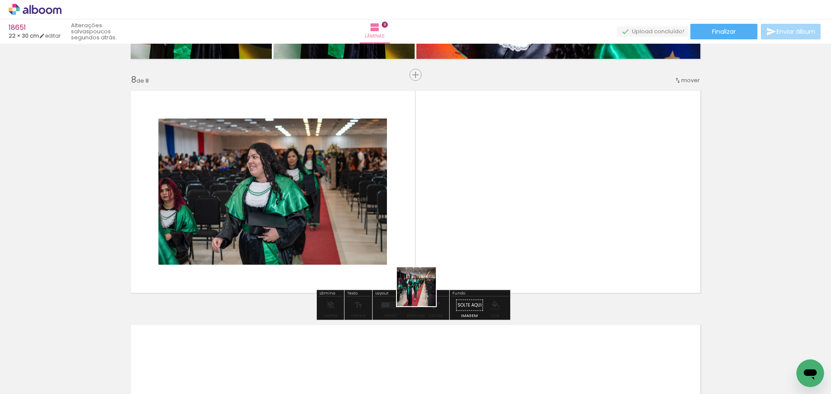
drag, startPoint x: 423, startPoint y: 294, endPoint x: 510, endPoint y: 208, distance: 122.2
click at [510, 208] on quentale-workspace at bounding box center [415, 197] width 831 height 394
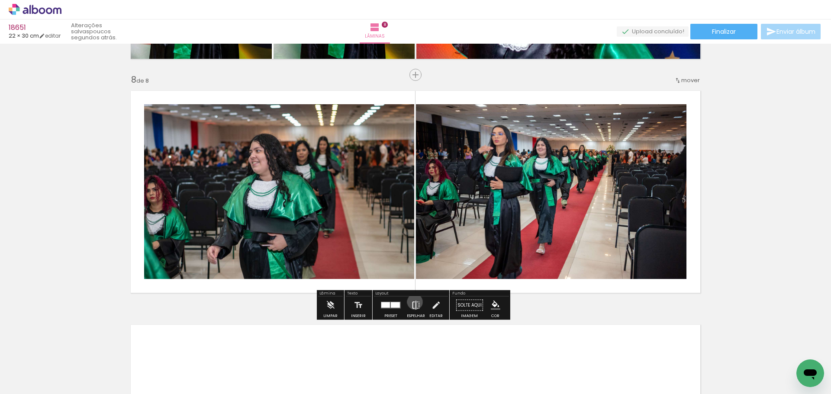
click at [413, 302] on iron-icon at bounding box center [416, 305] width 10 height 17
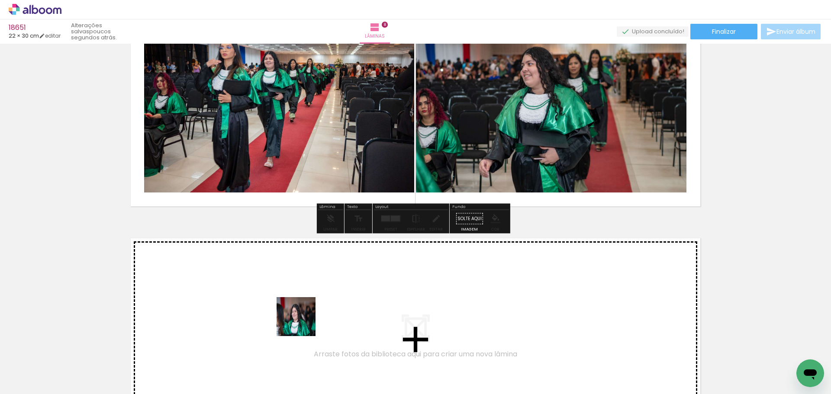
drag, startPoint x: 320, startPoint y: 366, endPoint x: 303, endPoint y: 323, distance: 46.2
click at [303, 323] on quentale-workspace at bounding box center [415, 197] width 831 height 394
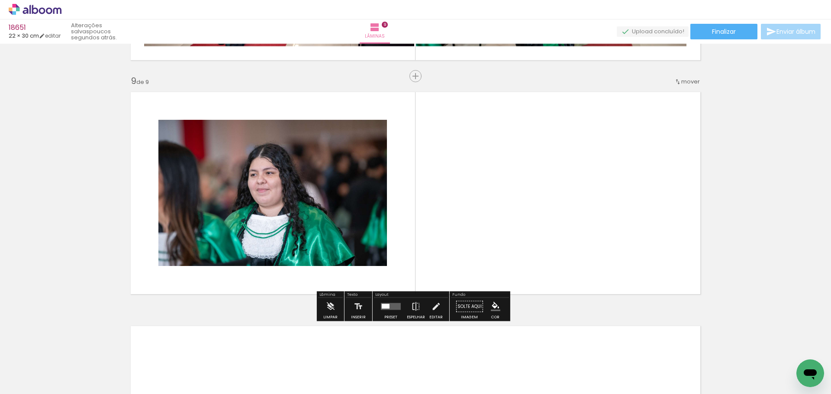
scroll to position [1857, 0]
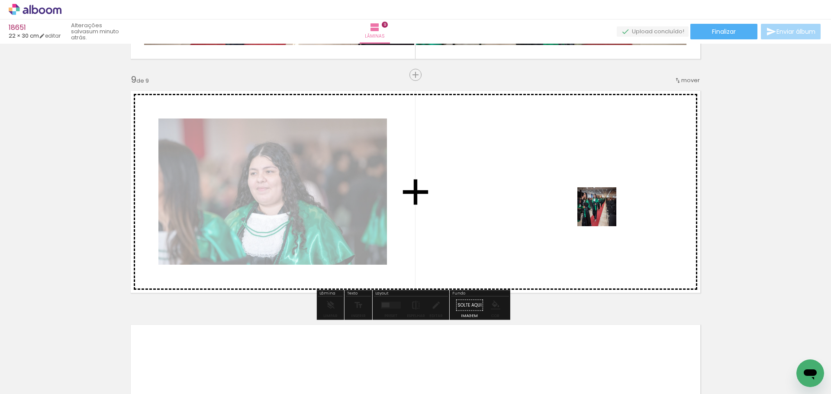
drag, startPoint x: 592, startPoint y: 225, endPoint x: 610, endPoint y: 202, distance: 29.3
click at [610, 202] on quentale-workspace at bounding box center [415, 197] width 831 height 394
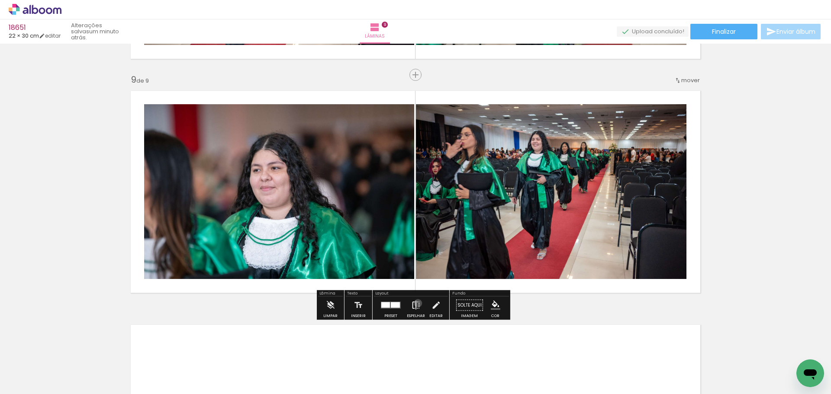
click at [416, 303] on iron-icon at bounding box center [416, 305] width 10 height 17
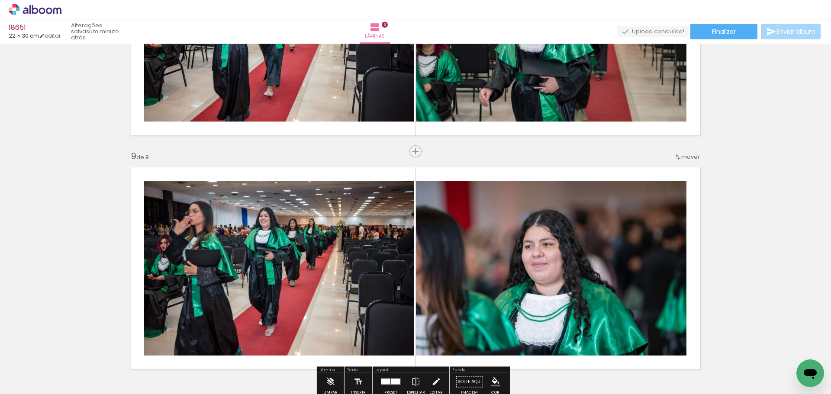
scroll to position [1814, 0]
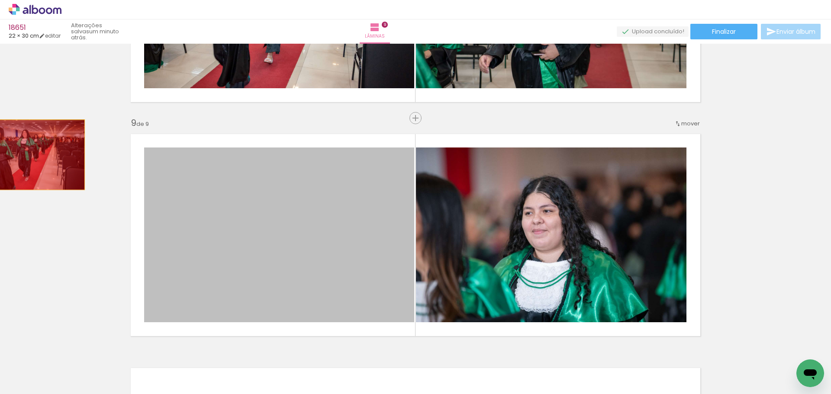
drag, startPoint x: 280, startPoint y: 206, endPoint x: 27, endPoint y: 155, distance: 257.9
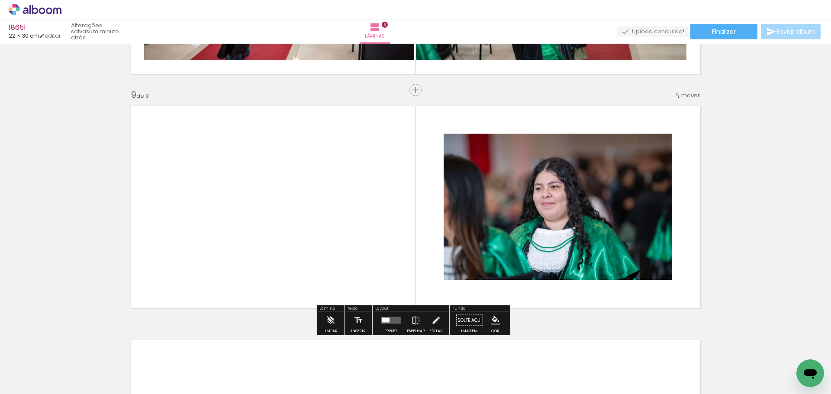
scroll to position [1857, 0]
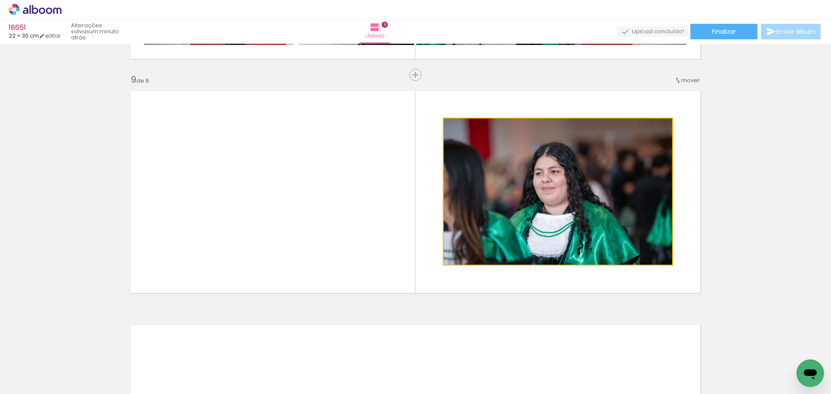
drag, startPoint x: 374, startPoint y: 228, endPoint x: 314, endPoint y: 217, distance: 61.1
click at [314, 217] on quentale-layouter at bounding box center [416, 192] width 580 height 213
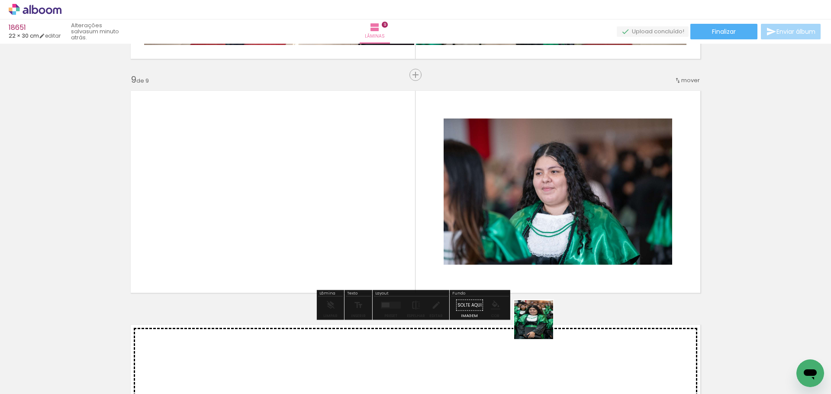
drag, startPoint x: 540, startPoint y: 326, endPoint x: 595, endPoint y: 226, distance: 114.7
click at [595, 226] on quentale-workspace at bounding box center [415, 197] width 831 height 394
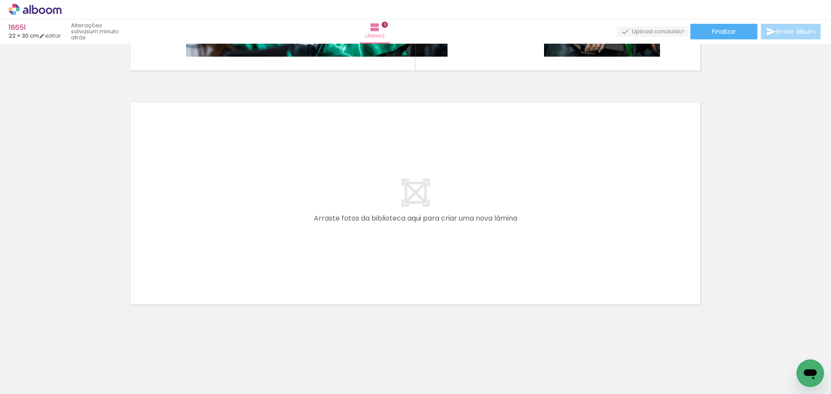
scroll to position [0, 2066]
click at [370, 270] on quentale-layouter at bounding box center [416, 203] width 580 height 213
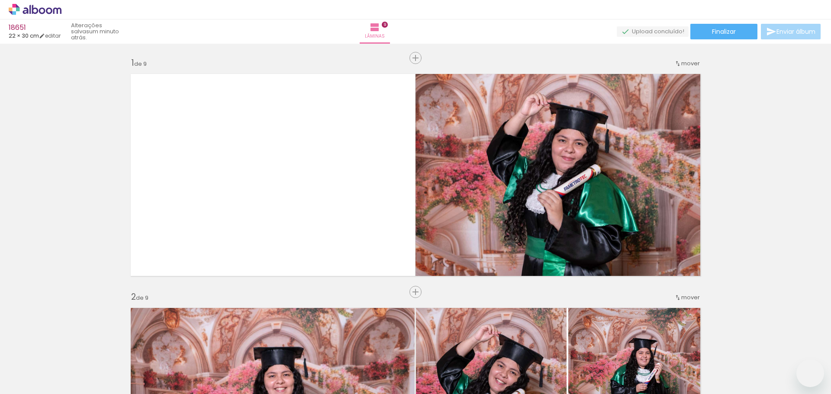
click at [316, 222] on quentale-workspace at bounding box center [415, 197] width 831 height 394
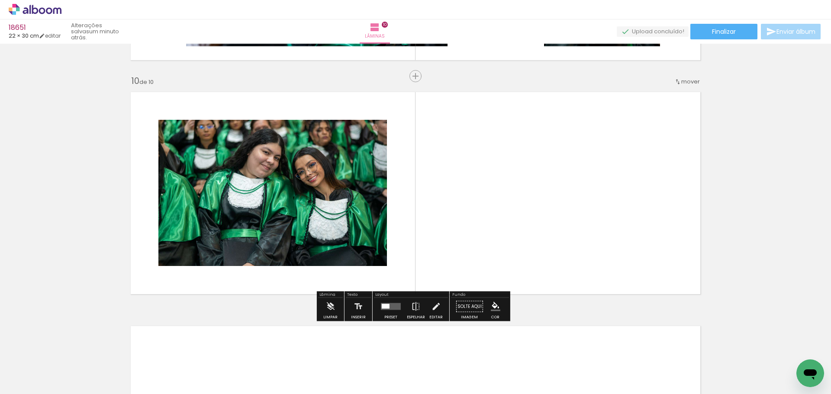
scroll to position [2091, 0]
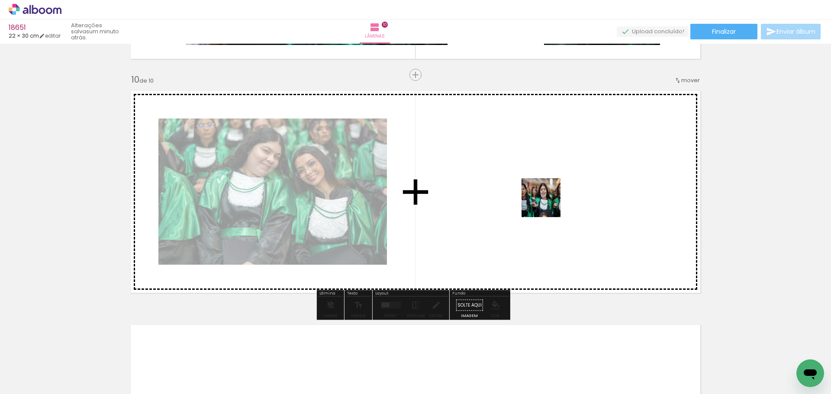
drag, startPoint x: 542, startPoint y: 220, endPoint x: 548, endPoint y: 203, distance: 18.2
click at [548, 203] on quentale-workspace at bounding box center [415, 197] width 831 height 394
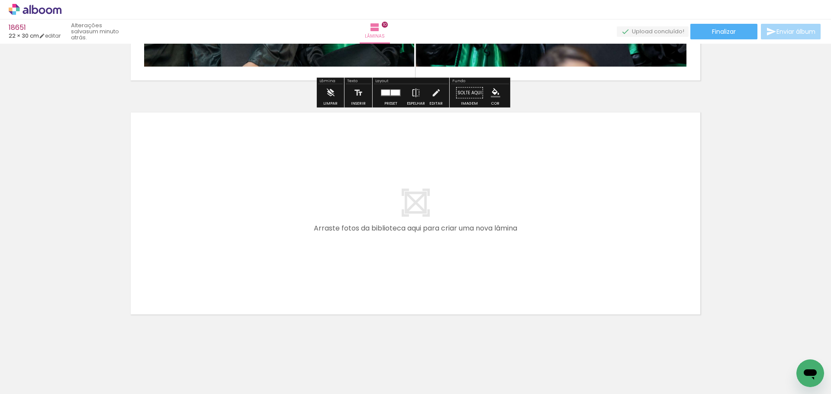
scroll to position [2308, 0]
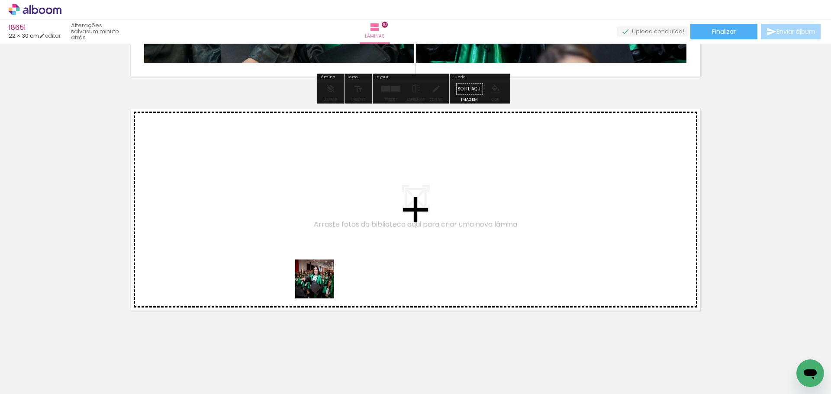
drag, startPoint x: 384, startPoint y: 301, endPoint x: 335, endPoint y: 278, distance: 54.2
click at [335, 278] on quentale-workspace at bounding box center [415, 197] width 831 height 394
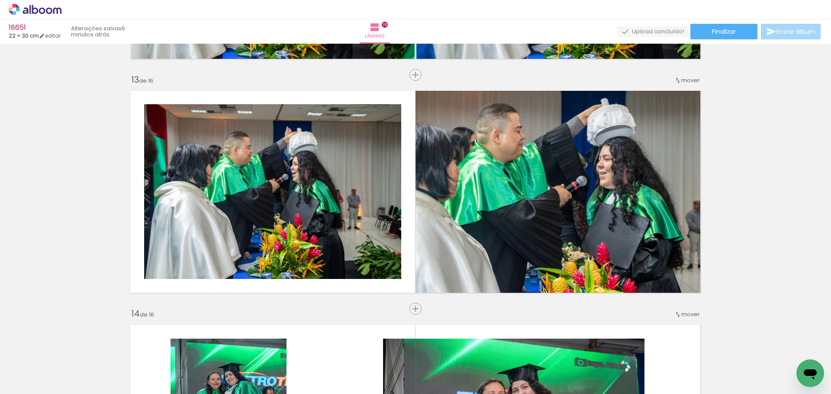
scroll to position [0, 3877]
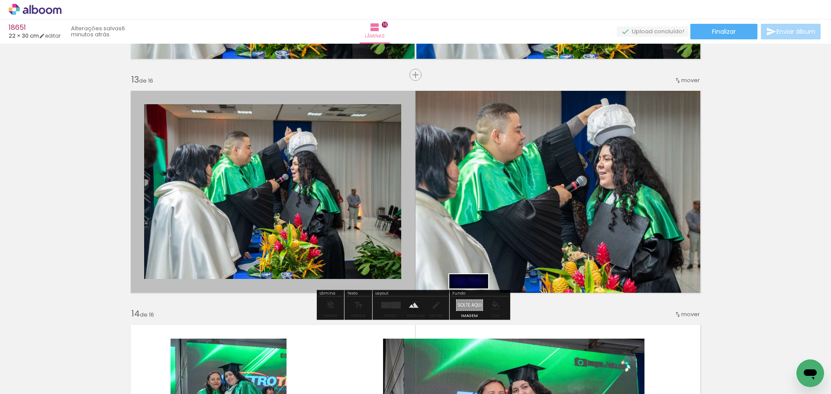
drag, startPoint x: 544, startPoint y: 284, endPoint x: 475, endPoint y: 300, distance: 70.7
click at [475, 300] on quentale-workspace at bounding box center [415, 197] width 831 height 394
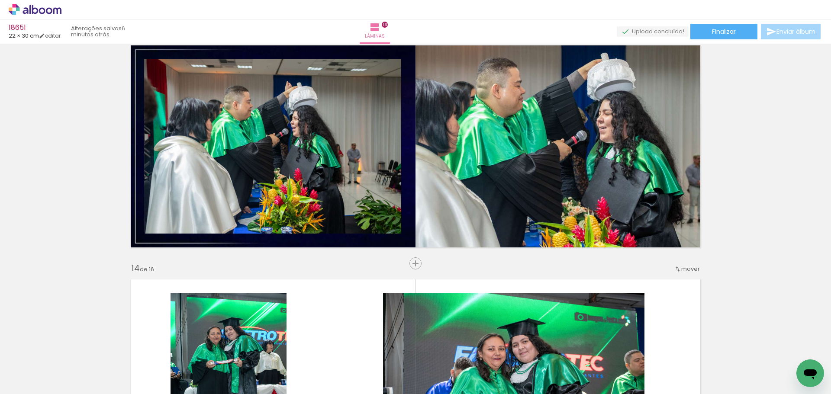
scroll to position [2837, 0]
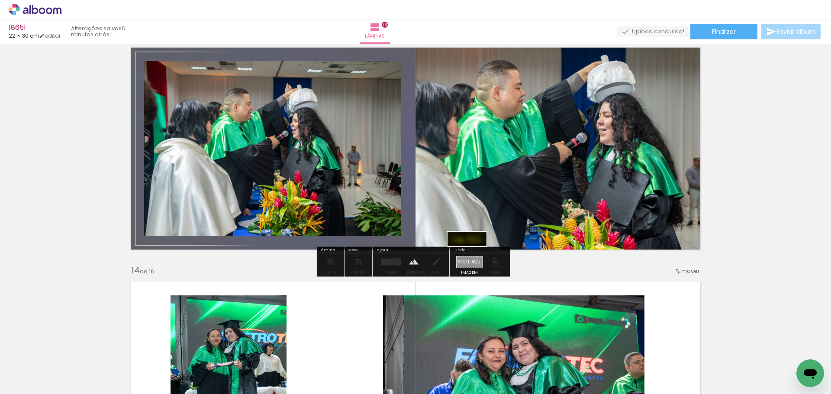
drag, startPoint x: 601, startPoint y: 271, endPoint x: 474, endPoint y: 258, distance: 127.6
click at [474, 258] on quentale-workspace at bounding box center [415, 197] width 831 height 394
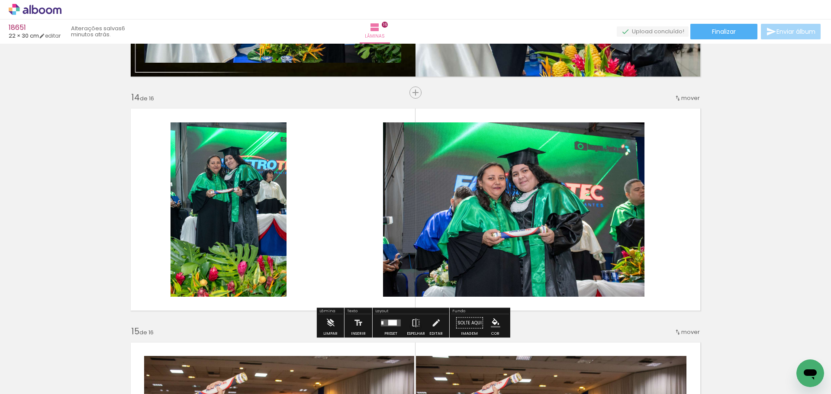
scroll to position [3054, 0]
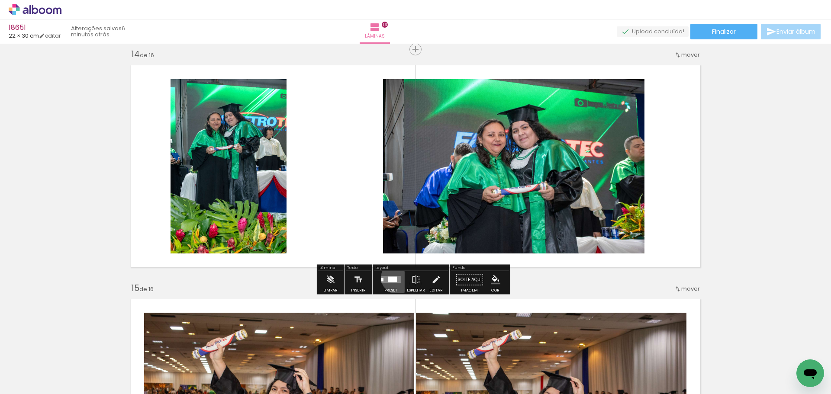
click at [396, 278] on quentale-layouter at bounding box center [391, 280] width 20 height 7
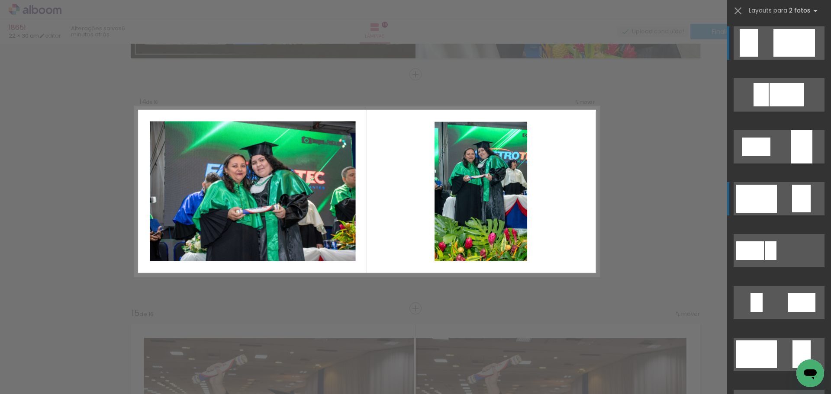
scroll to position [3028, 0]
click at [782, 192] on quentale-layouter at bounding box center [779, 198] width 91 height 33
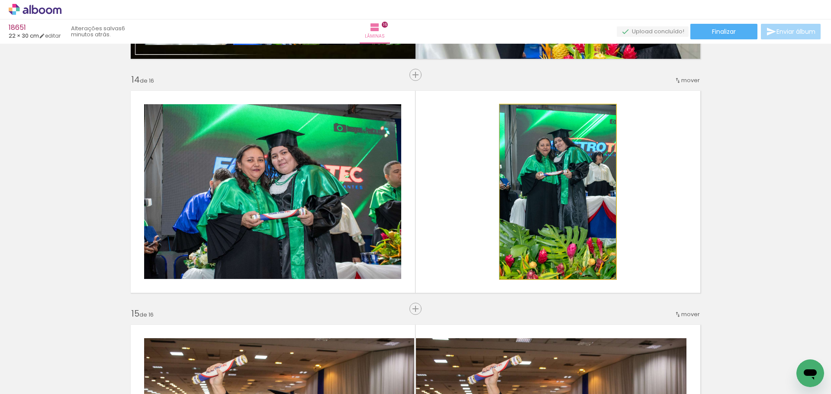
click at [569, 191] on quentale-photo at bounding box center [558, 192] width 116 height 174
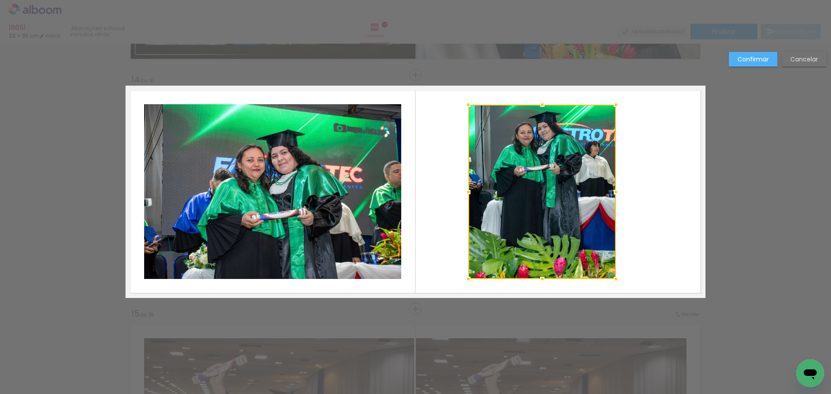
drag, startPoint x: 497, startPoint y: 191, endPoint x: 467, endPoint y: 191, distance: 29.4
click at [467, 191] on div at bounding box center [468, 192] width 17 height 17
click at [538, 190] on div at bounding box center [542, 192] width 148 height 174
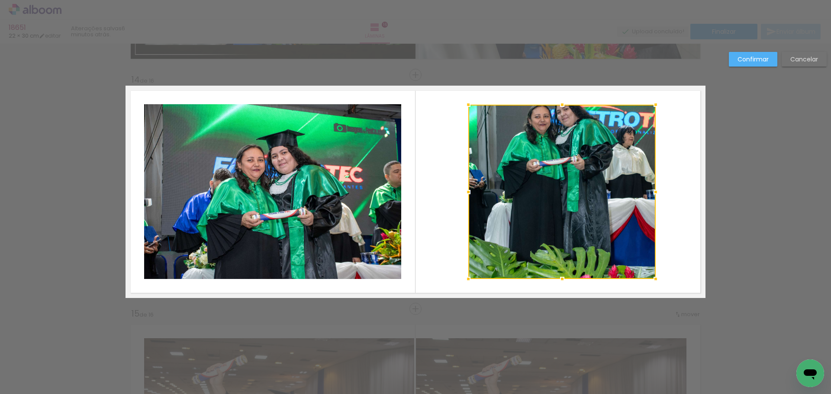
drag, startPoint x: 612, startPoint y: 192, endPoint x: 651, endPoint y: 192, distance: 38.5
click at [651, 192] on div at bounding box center [655, 192] width 17 height 17
click at [597, 151] on div at bounding box center [561, 192] width 187 height 174
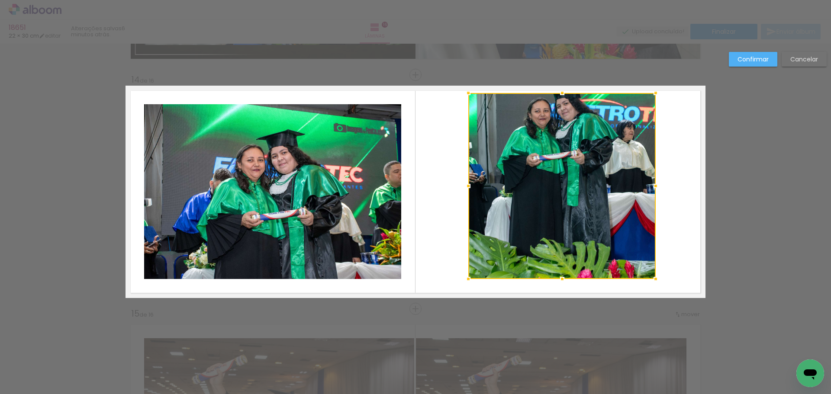
drag, startPoint x: 557, startPoint y: 105, endPoint x: 557, endPoint y: 93, distance: 11.7
click at [557, 93] on div at bounding box center [562, 92] width 17 height 17
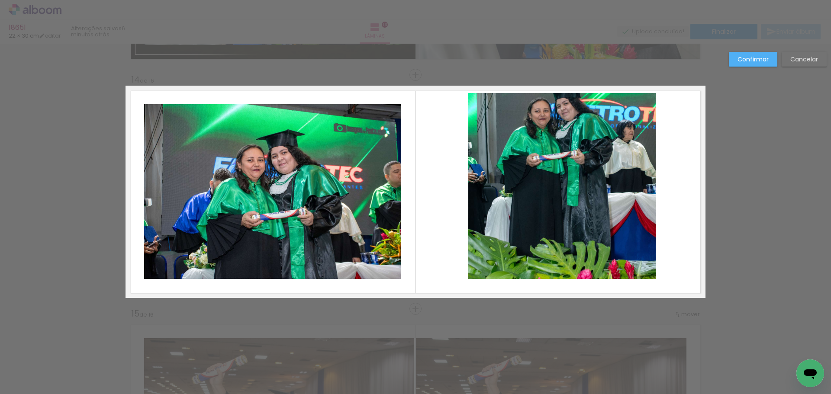
click at [558, 232] on quentale-photo at bounding box center [561, 186] width 187 height 186
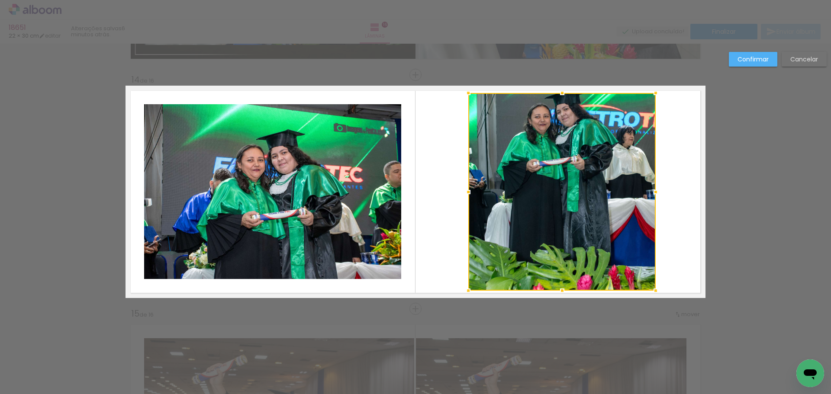
drag, startPoint x: 560, startPoint y: 279, endPoint x: 565, endPoint y: 291, distance: 12.8
click at [565, 291] on div at bounding box center [562, 290] width 17 height 17
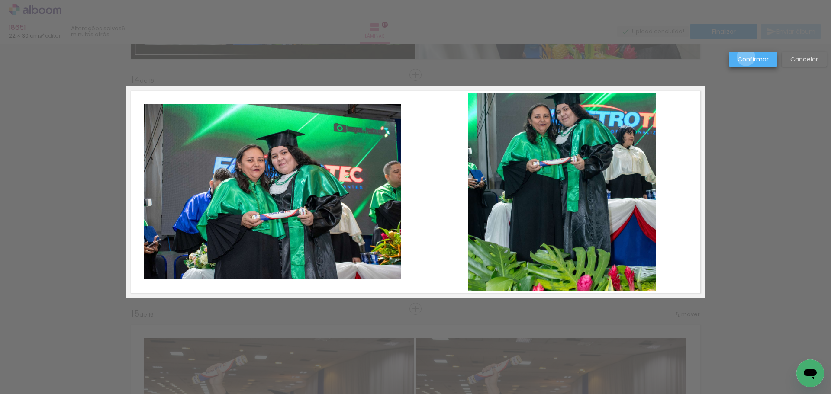
click at [0, 0] on slot "Confirmar" at bounding box center [0, 0] width 0 height 0
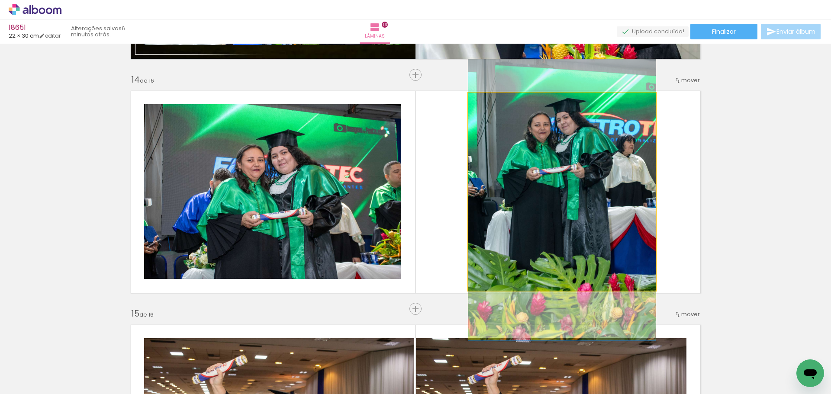
drag, startPoint x: 584, startPoint y: 140, endPoint x: 583, endPoint y: 146, distance: 6.6
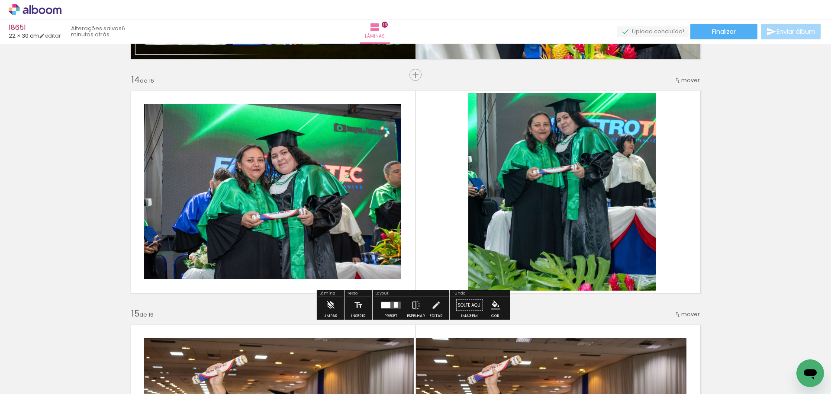
scroll to position [0, 4289]
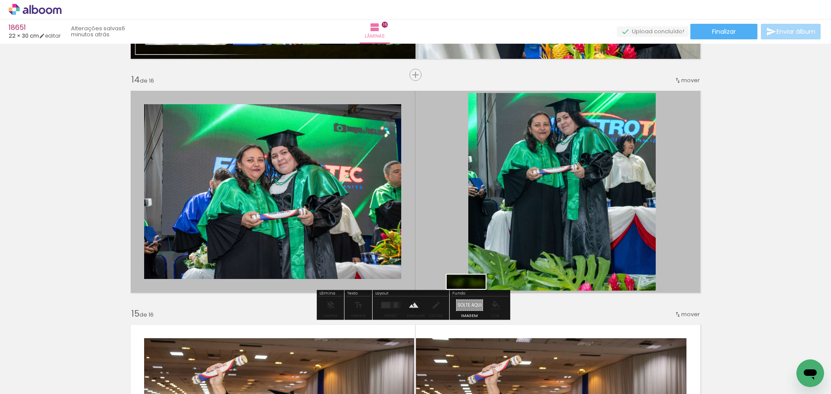
drag, startPoint x: 514, startPoint y: 314, endPoint x: 473, endPoint y: 302, distance: 42.5
click at [473, 302] on quentale-workspace at bounding box center [415, 197] width 831 height 394
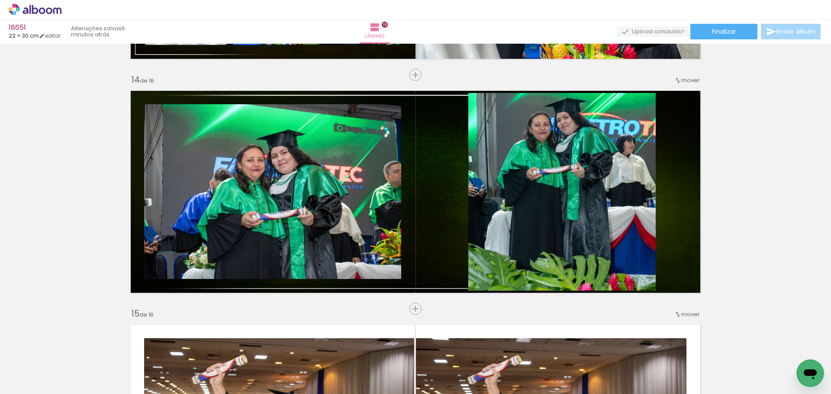
scroll to position [0, 4733]
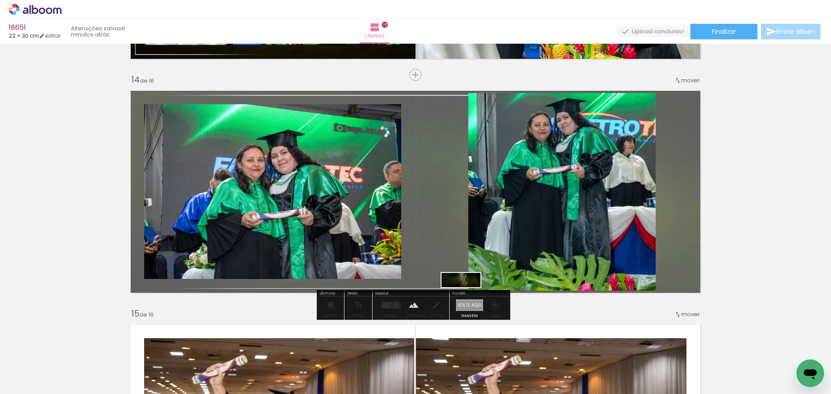
drag, startPoint x: 453, startPoint y: 350, endPoint x: 467, endPoint y: 304, distance: 48.4
click at [467, 304] on quentale-workspace at bounding box center [415, 197] width 831 height 394
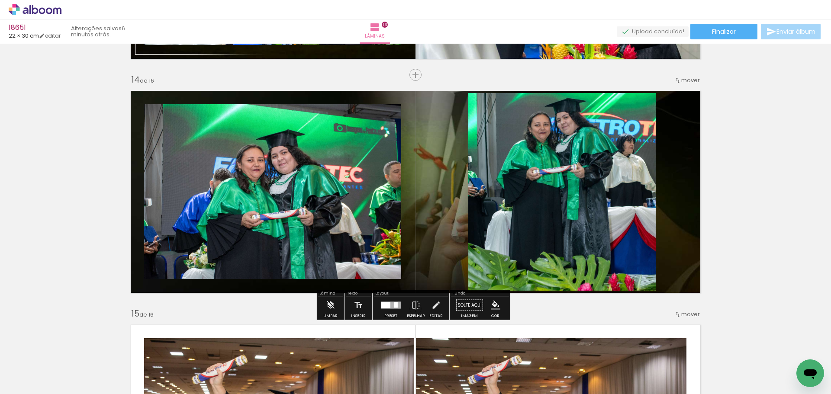
click at [552, 123] on paper-item at bounding box center [557, 122] width 16 height 6
click at [228, 132] on paper-item at bounding box center [233, 134] width 16 height 6
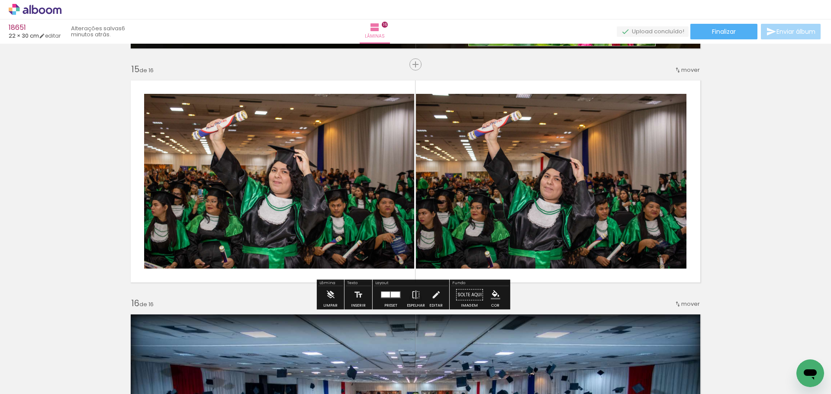
scroll to position [3288, 0]
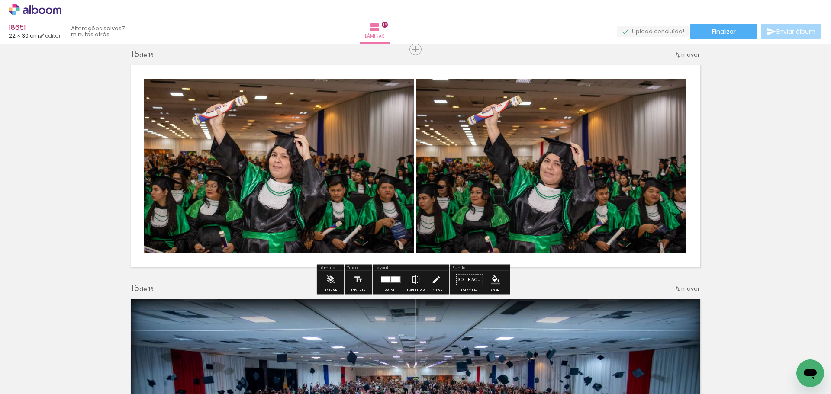
click at [392, 278] on div at bounding box center [395, 280] width 9 height 6
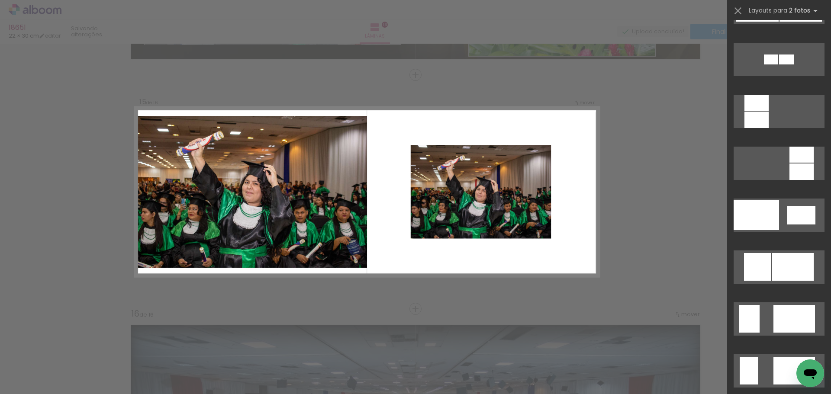
scroll to position [952, 0]
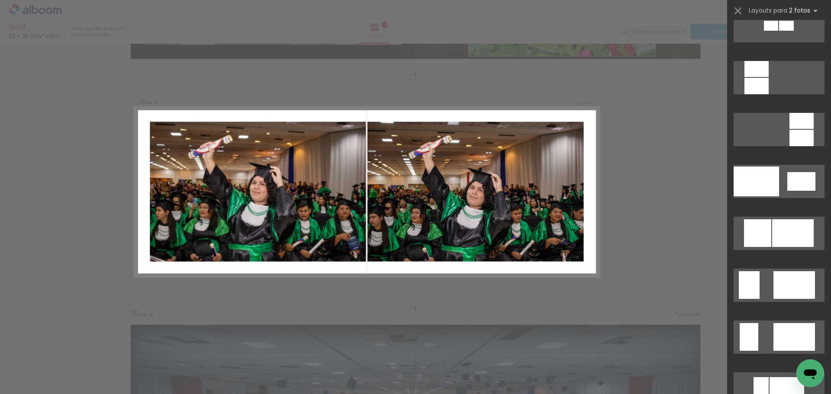
click at [794, 199] on div at bounding box center [779, 184] width 104 height 52
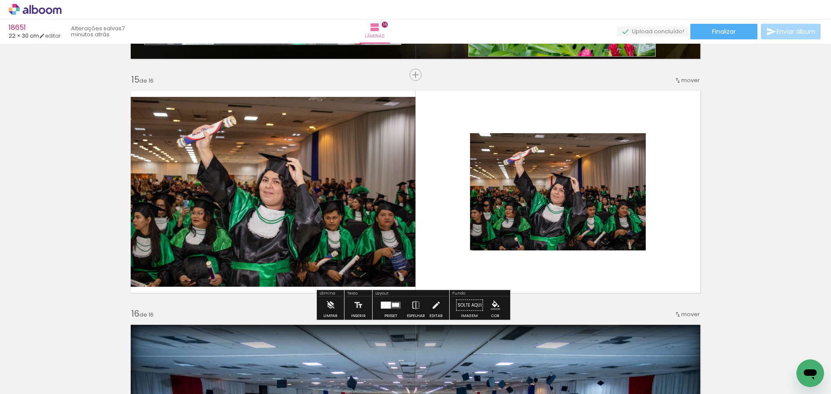
click at [584, 198] on quentale-photo at bounding box center [558, 191] width 176 height 117
click at [562, 161] on quentale-photo at bounding box center [558, 191] width 176 height 117
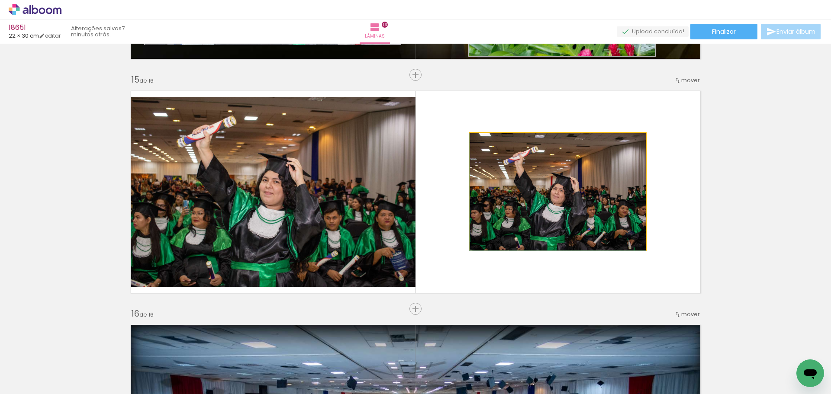
click at [562, 161] on quentale-photo at bounding box center [558, 191] width 176 height 117
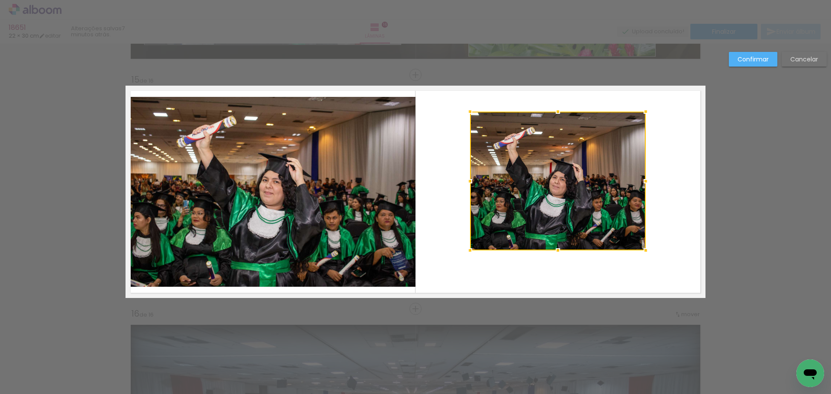
drag, startPoint x: 557, startPoint y: 126, endPoint x: 555, endPoint y: 103, distance: 23.0
click at [555, 103] on div at bounding box center [557, 111] width 17 height 17
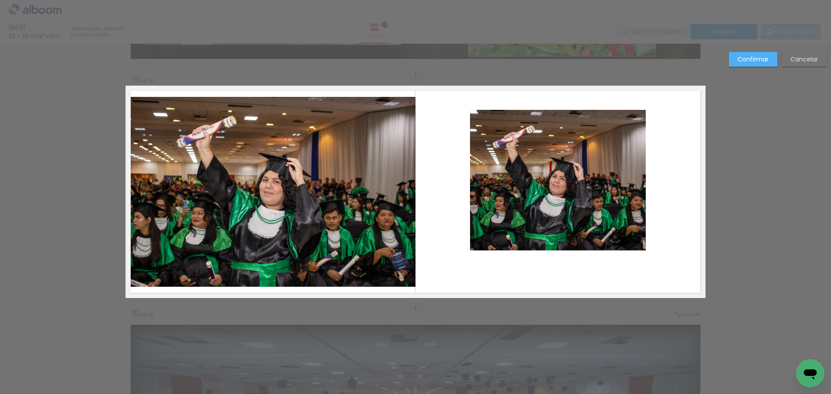
click at [548, 238] on quentale-photo at bounding box center [558, 180] width 176 height 141
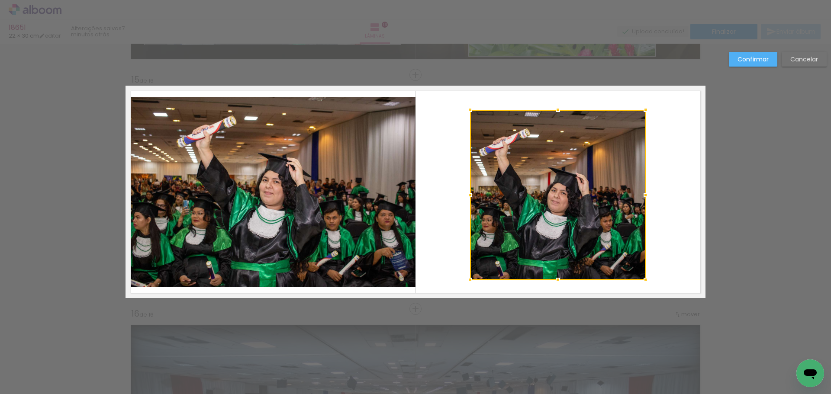
drag, startPoint x: 554, startPoint y: 248, endPoint x: 558, endPoint y: 277, distance: 28.9
click at [558, 277] on div at bounding box center [557, 279] width 17 height 17
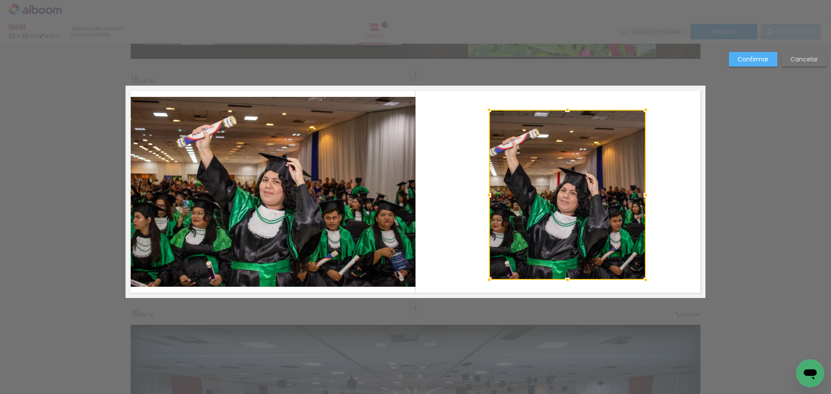
drag, startPoint x: 468, startPoint y: 196, endPoint x: 488, endPoint y: 186, distance: 21.5
click at [489, 186] on div at bounding box center [567, 195] width 157 height 170
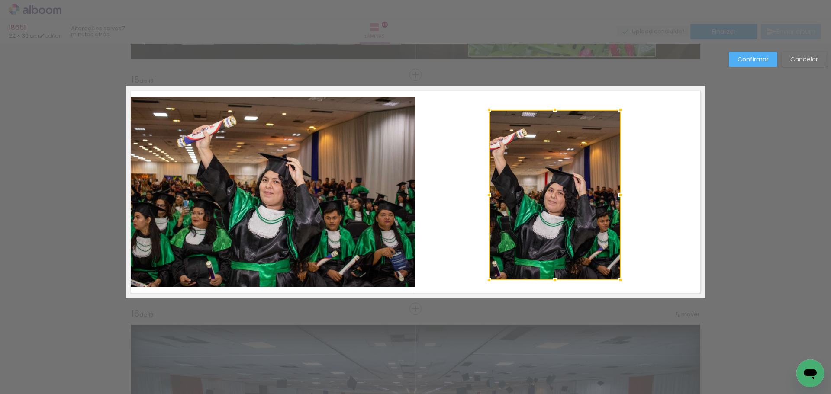
drag, startPoint x: 636, startPoint y: 193, endPoint x: 615, endPoint y: 190, distance: 21.0
click at [615, 190] on div at bounding box center [620, 195] width 17 height 17
drag, startPoint x: 769, startPoint y: 54, endPoint x: 718, endPoint y: 90, distance: 62.1
click at [769, 55] on paper-button "Confirmar" at bounding box center [753, 59] width 48 height 15
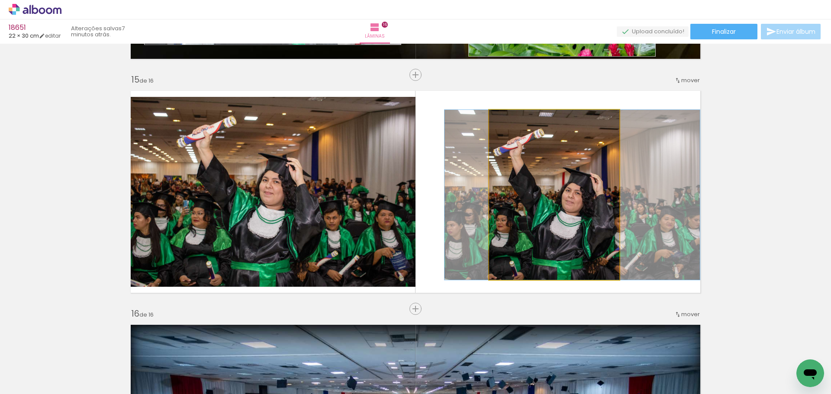
drag, startPoint x: 512, startPoint y: 190, endPoint x: 530, endPoint y: 188, distance: 17.5
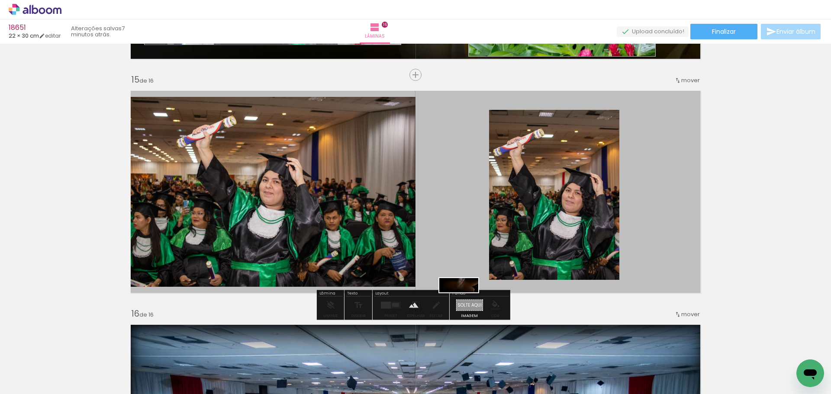
drag, startPoint x: 403, startPoint y: 371, endPoint x: 465, endPoint y: 304, distance: 91.6
click at [465, 304] on quentale-workspace at bounding box center [415, 197] width 831 height 394
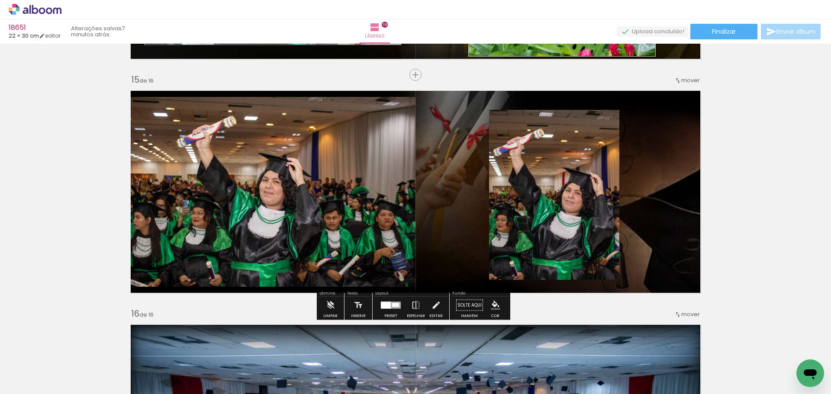
click at [575, 142] on paper-item at bounding box center [578, 139] width 16 height 6
click at [212, 124] on paper-item at bounding box center [214, 126] width 16 height 6
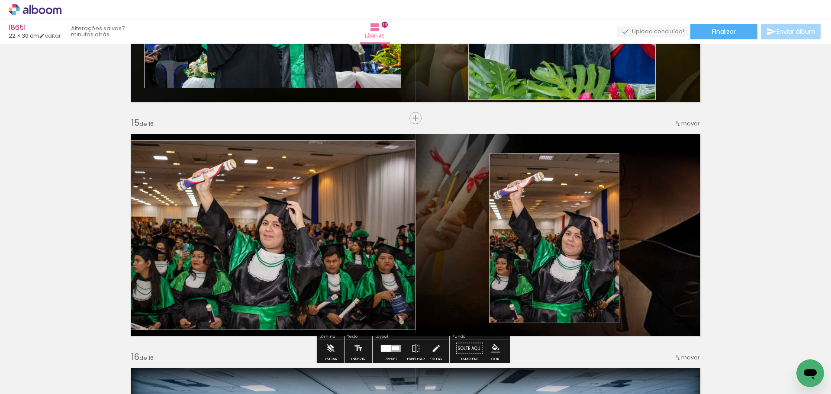
scroll to position [3262, 0]
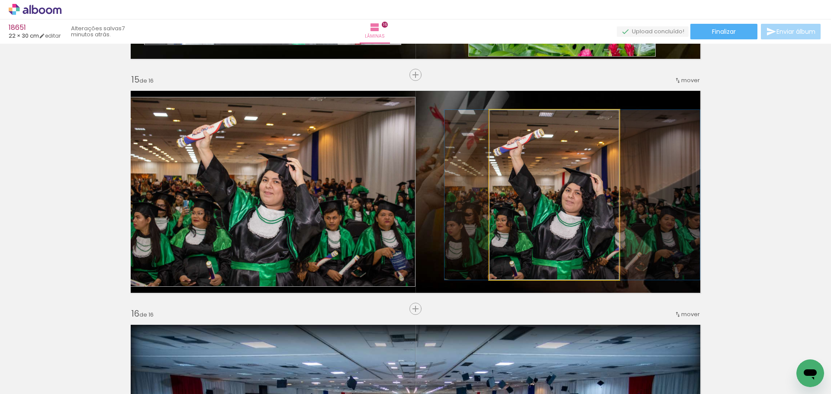
click at [571, 146] on quentale-photo at bounding box center [554, 195] width 130 height 170
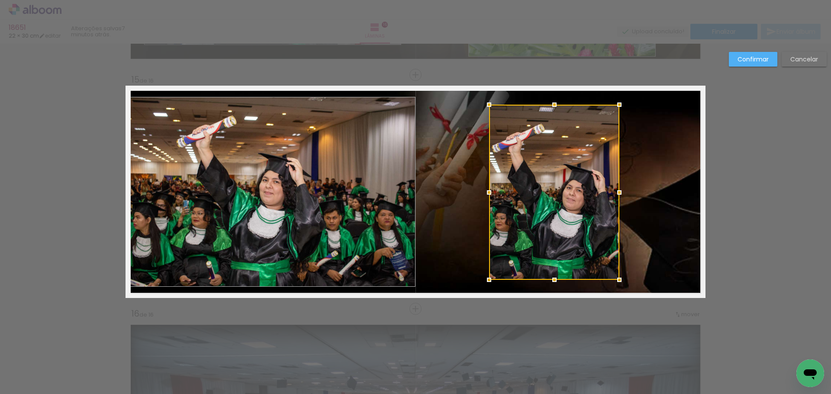
drag, startPoint x: 554, startPoint y: 108, endPoint x: 553, endPoint y: 103, distance: 5.3
click at [553, 103] on div at bounding box center [554, 104] width 17 height 17
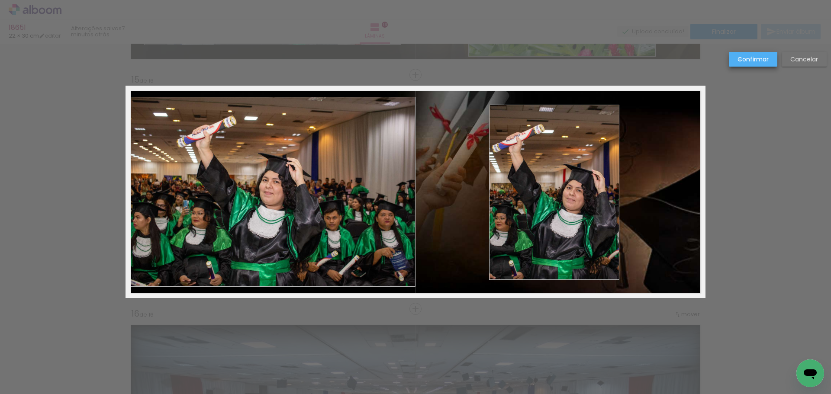
click at [0, 0] on slot "Confirmar" at bounding box center [0, 0] width 0 height 0
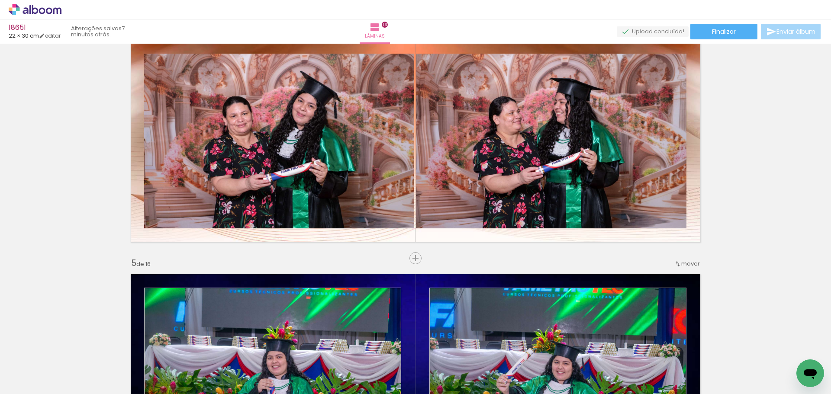
scroll to position [736, 0]
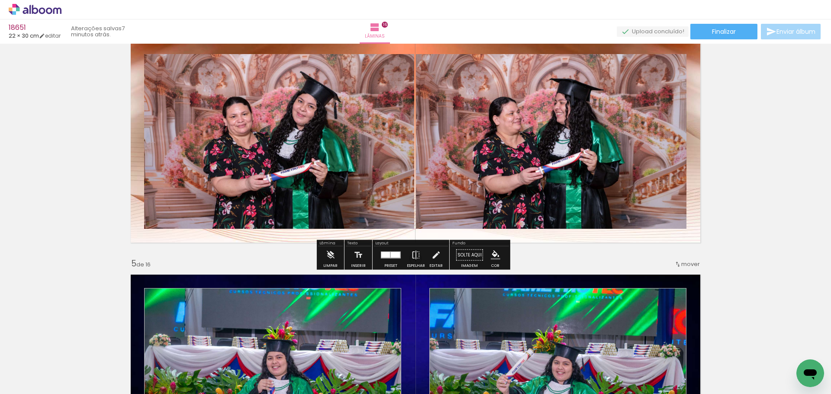
drag, startPoint x: 227, startPoint y: 81, endPoint x: 236, endPoint y: 80, distance: 8.7
click at [228, 81] on paper-item at bounding box center [233, 84] width 16 height 6
click at [501, 84] on paper-item at bounding box center [505, 84] width 16 height 6
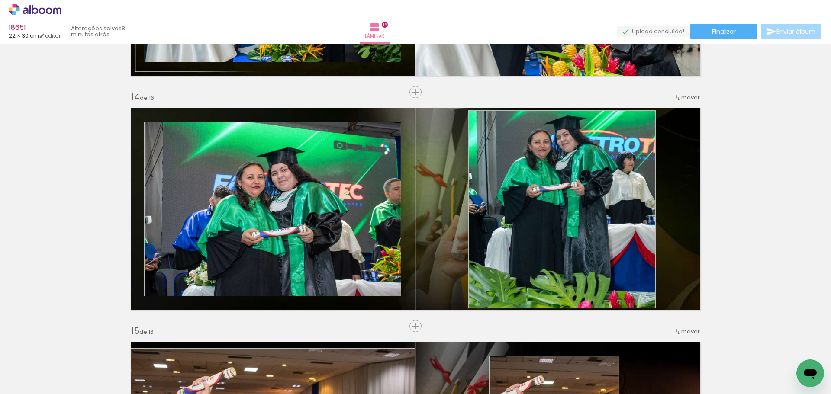
scroll to position [3161, 0]
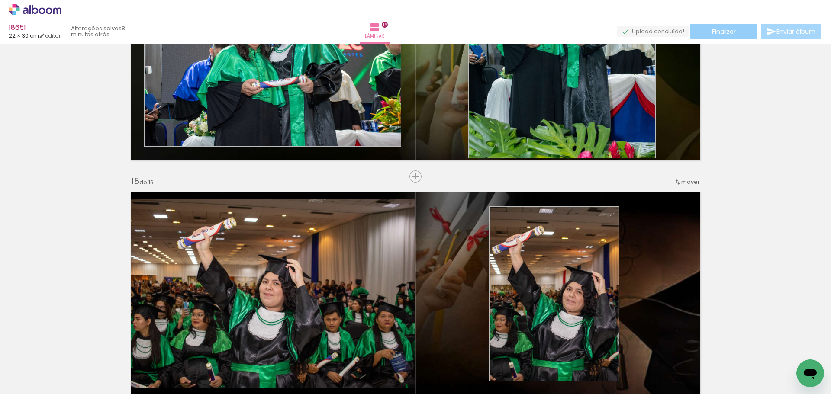
click at [728, 31] on span "Finalizar" at bounding box center [724, 32] width 24 height 6
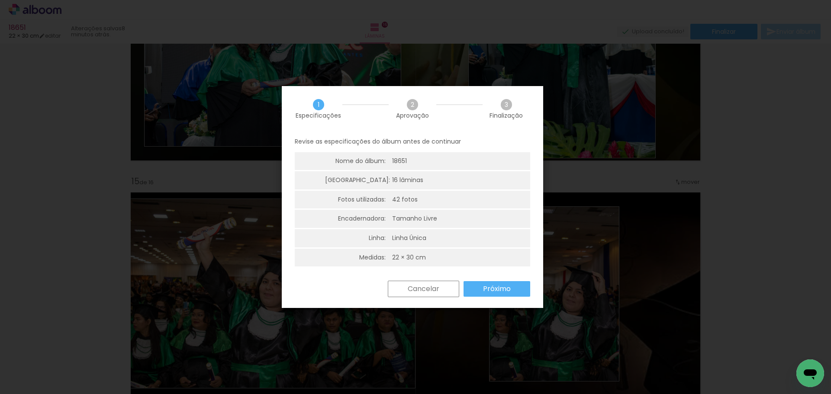
click at [482, 288] on paper-button "Próximo" at bounding box center [497, 289] width 67 height 16
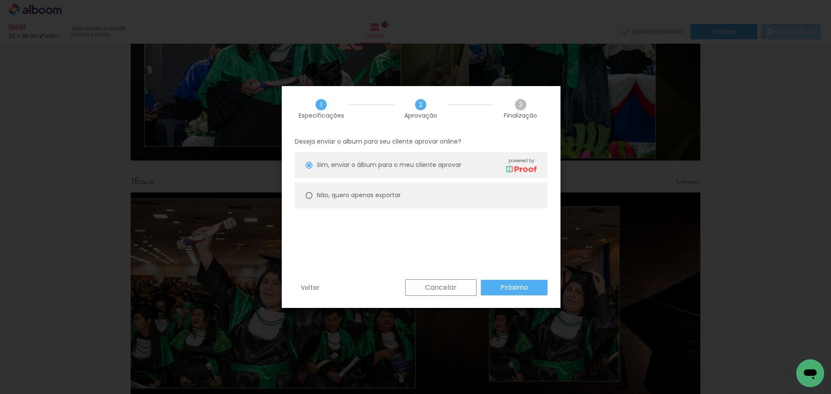
click at [0, 0] on slot "Não, quero apenas exportar" at bounding box center [0, 0] width 0 height 0
type paper-radio-button "on"
click at [530, 285] on paper-button "Próximo" at bounding box center [514, 288] width 67 height 16
type input "Alta, 300 DPI"
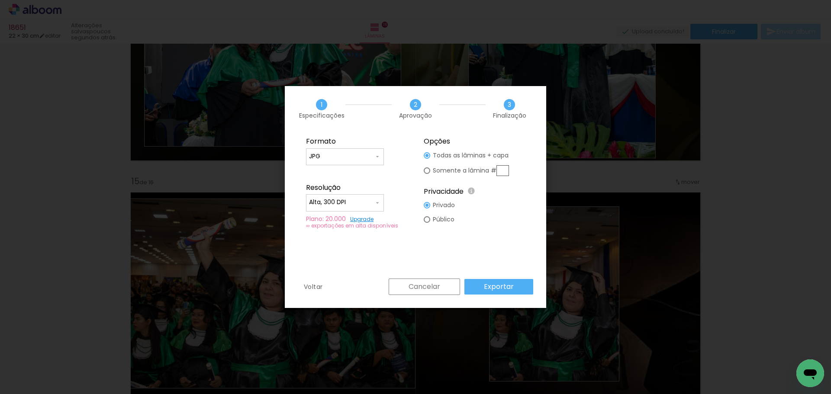
click at [503, 280] on paper-button "Exportar" at bounding box center [499, 287] width 69 height 16
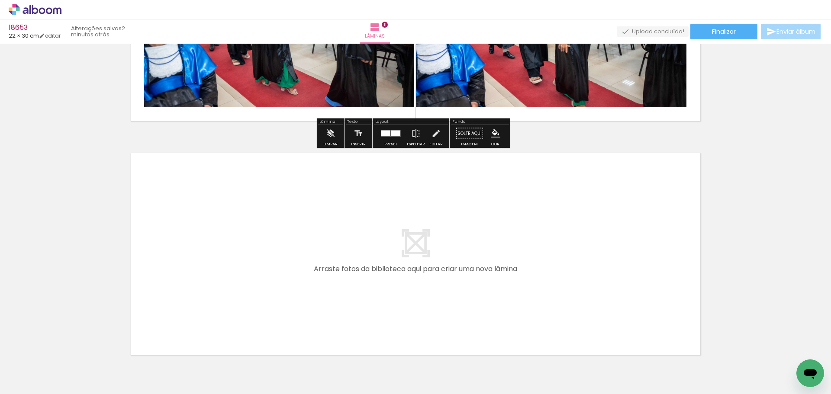
scroll to position [2499, 0]
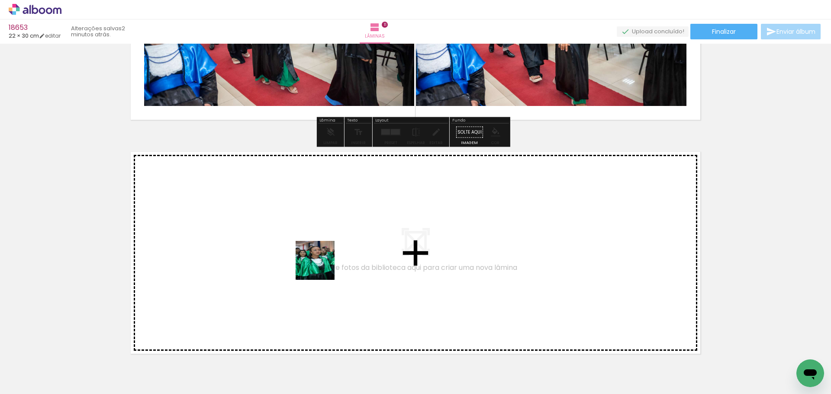
drag, startPoint x: 533, startPoint y: 363, endPoint x: 318, endPoint y: 265, distance: 236.2
click at [318, 265] on quentale-workspace at bounding box center [415, 197] width 831 height 394
